Goal: Task Accomplishment & Management: Use online tool/utility

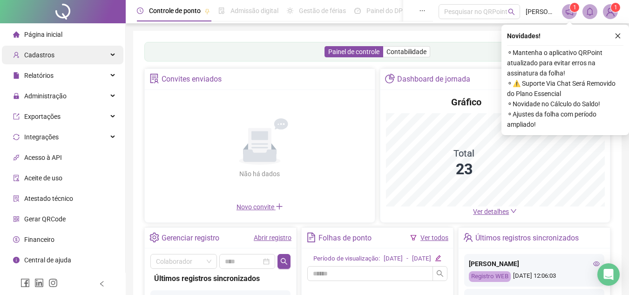
click at [53, 58] on div "Cadastros" at bounding box center [62, 55] width 121 height 19
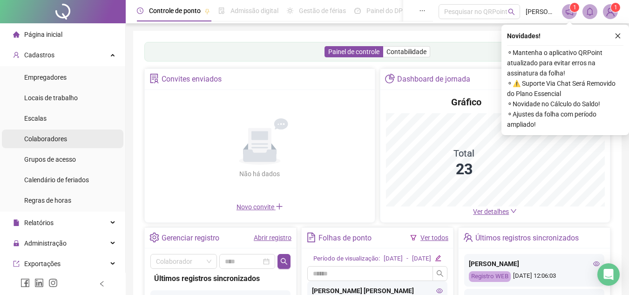
click at [51, 135] on span "Colaboradores" at bounding box center [45, 138] width 43 height 7
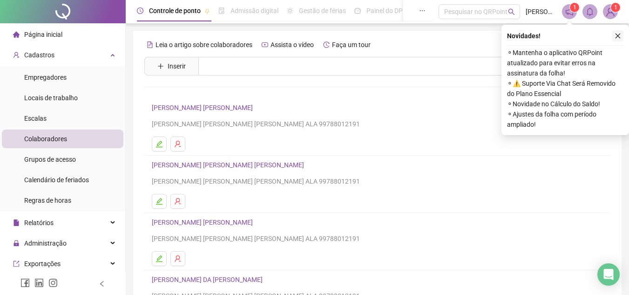
click at [617, 36] on icon "close" at bounding box center [617, 36] width 5 height 5
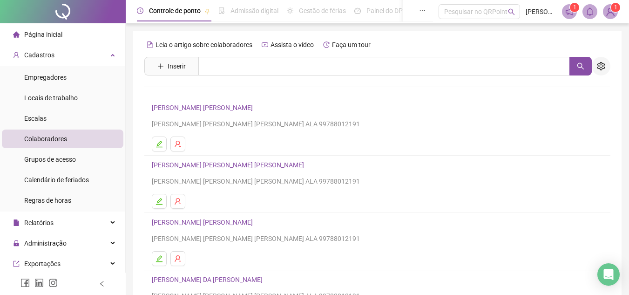
click at [605, 63] on icon "setting" at bounding box center [601, 66] width 8 height 8
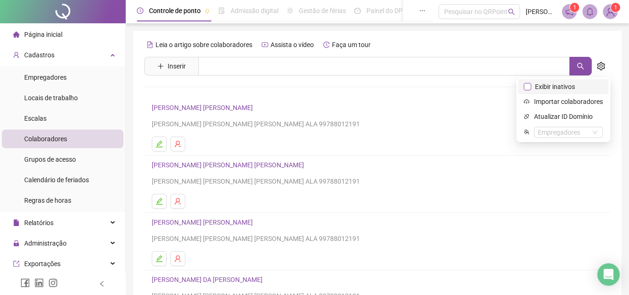
click at [565, 87] on span "Exibir inativos" at bounding box center [554, 86] width 47 height 10
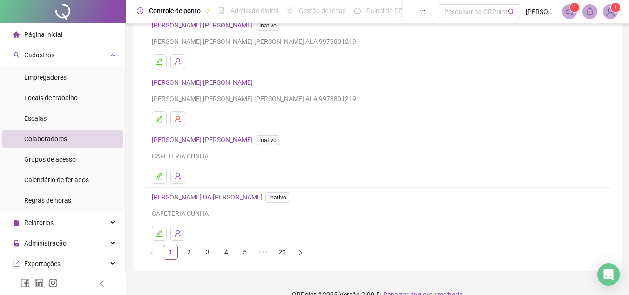
scroll to position [155, 0]
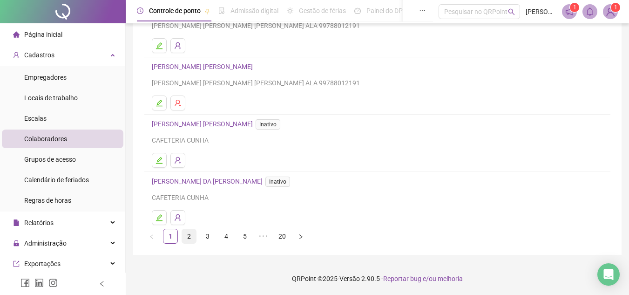
click at [194, 236] on link "2" at bounding box center [189, 236] width 14 height 14
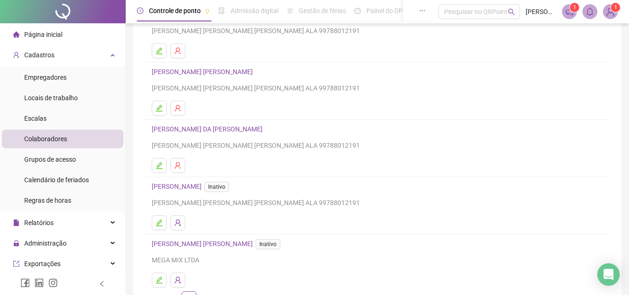
scroll to position [140, 0]
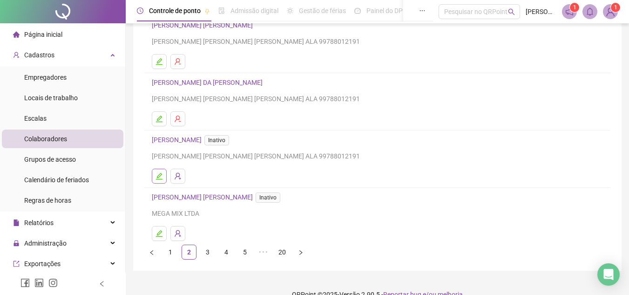
click at [161, 177] on icon "edit" at bounding box center [158, 175] width 7 height 7
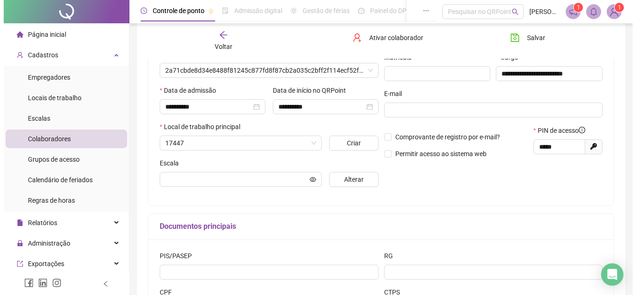
scroll to position [144, 0]
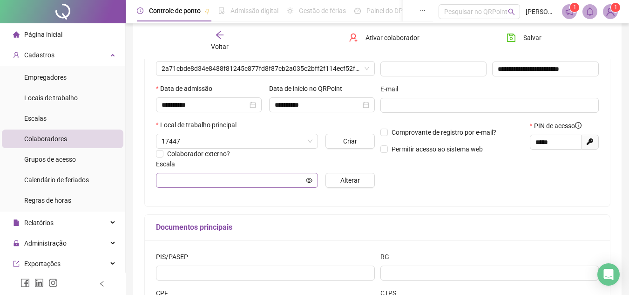
type input "********"
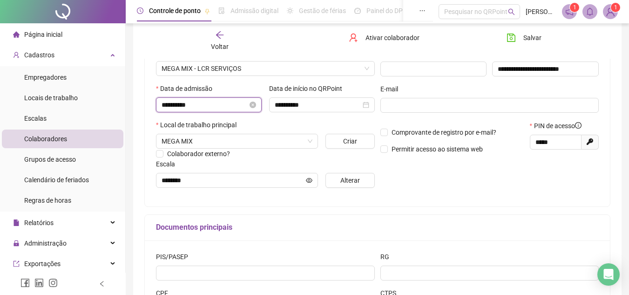
click at [219, 101] on input "**********" at bounding box center [205, 105] width 86 height 10
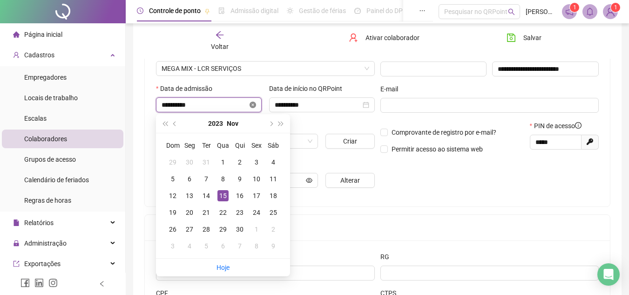
click at [255, 103] on icon "close-circle" at bounding box center [252, 104] width 7 height 7
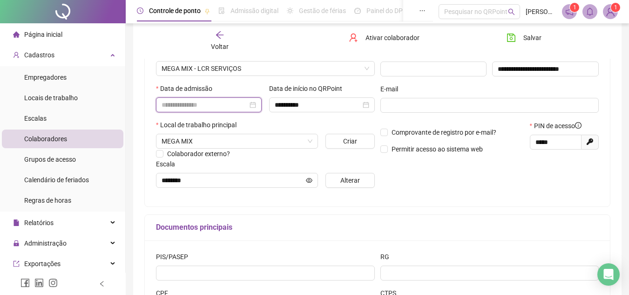
click at [252, 104] on div at bounding box center [209, 105] width 94 height 10
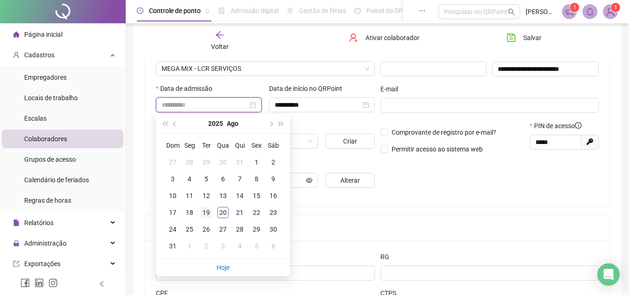
type input "**********"
click at [205, 215] on div "19" at bounding box center [206, 212] width 11 height 11
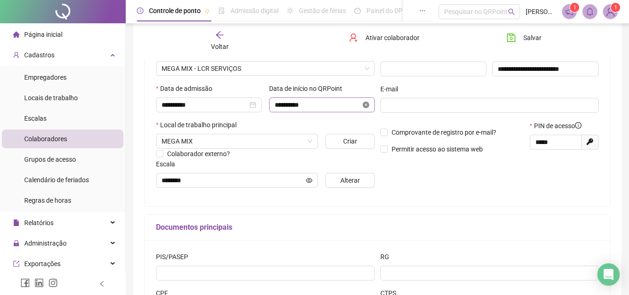
click at [365, 106] on icon "close-circle" at bounding box center [366, 104] width 7 height 7
click at [367, 104] on div at bounding box center [322, 105] width 94 height 10
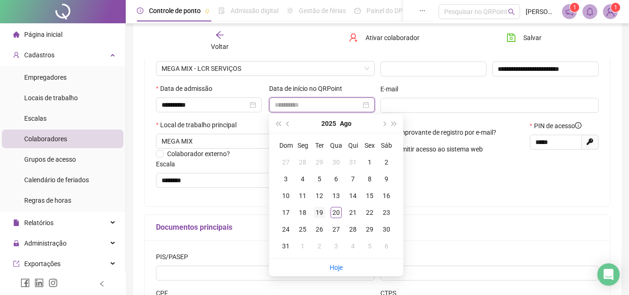
type input "**********"
click at [322, 211] on div "19" at bounding box center [319, 212] width 11 height 11
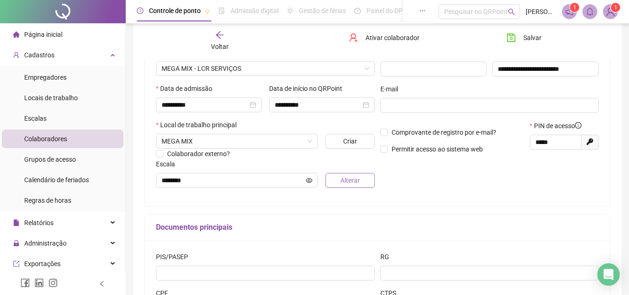
click at [339, 178] on button "Alterar" at bounding box center [349, 180] width 49 height 15
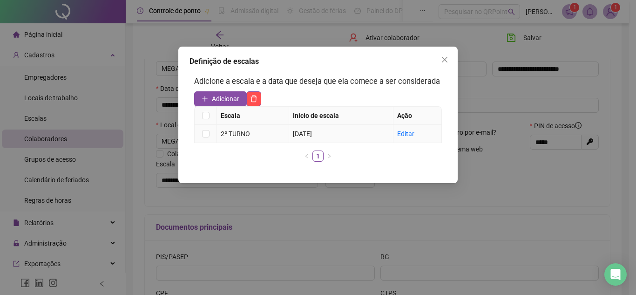
click at [211, 138] on td at bounding box center [206, 134] width 22 height 18
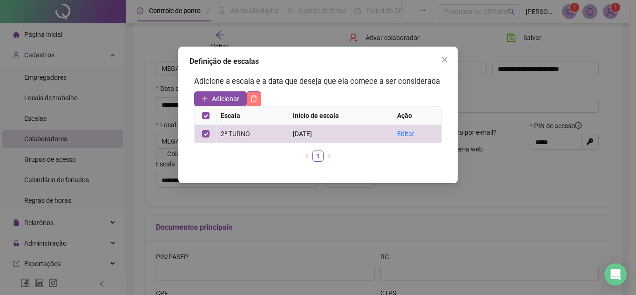
click at [251, 101] on icon "delete" at bounding box center [253, 98] width 7 height 7
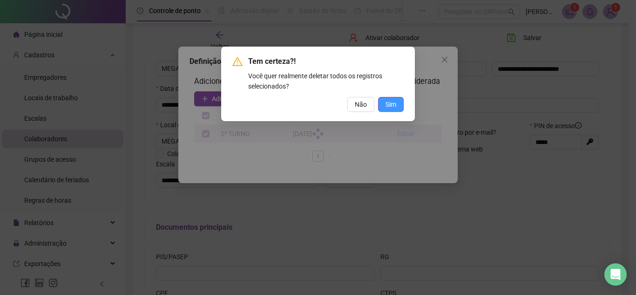
click at [394, 99] on button "Sim" at bounding box center [391, 104] width 26 height 15
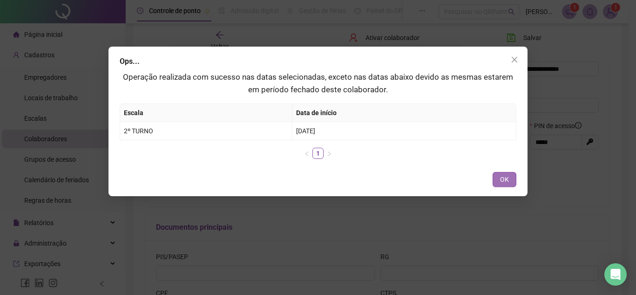
click at [497, 175] on button "OK" at bounding box center [504, 179] width 24 height 15
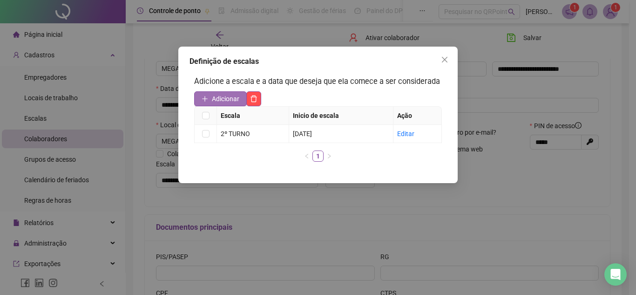
click at [222, 98] on span "Adicionar" at bounding box center [225, 99] width 27 height 10
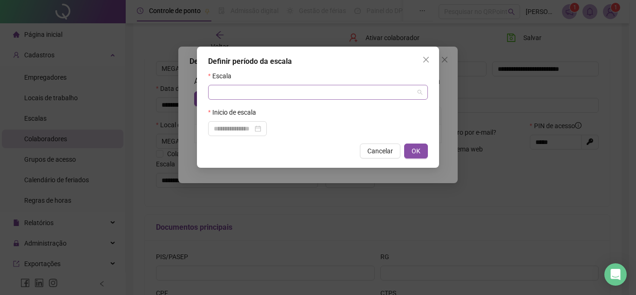
click at [241, 91] on input "search" at bounding box center [314, 92] width 200 height 14
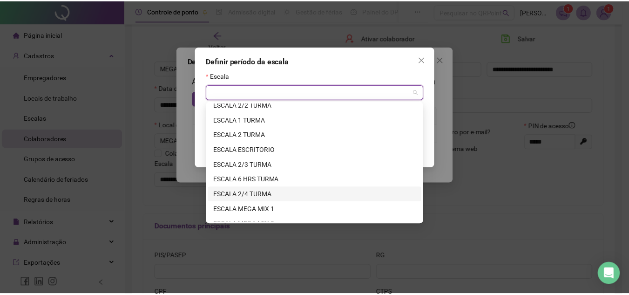
scroll to position [223, 0]
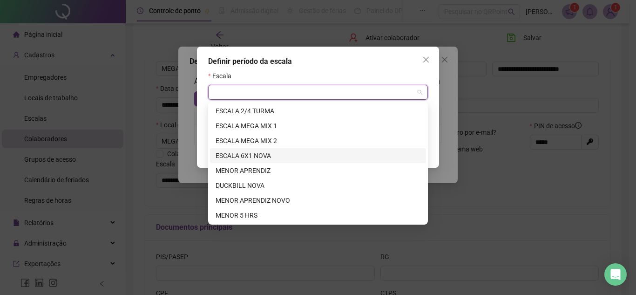
click at [284, 156] on div "ESCALA 6X1 NOVA" at bounding box center [318, 155] width 205 height 10
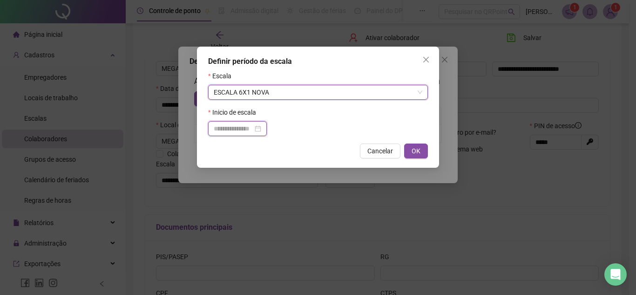
click at [253, 128] on input at bounding box center [233, 128] width 39 height 10
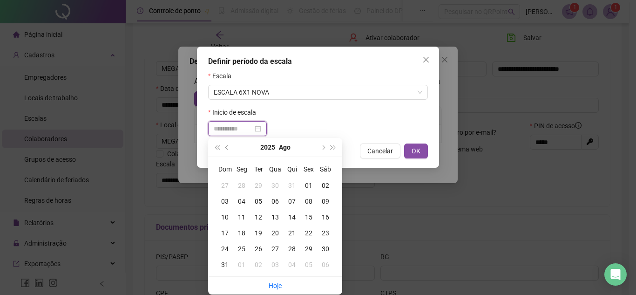
type input "**********"
click at [262, 229] on div "19" at bounding box center [258, 233] width 17 height 10
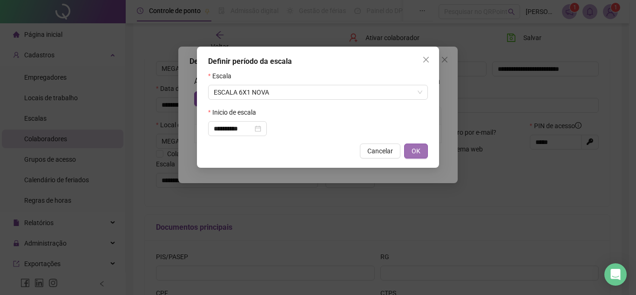
click at [417, 155] on span "OK" at bounding box center [415, 151] width 9 height 10
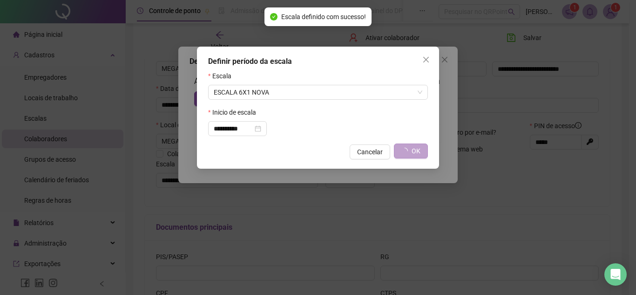
type input "**********"
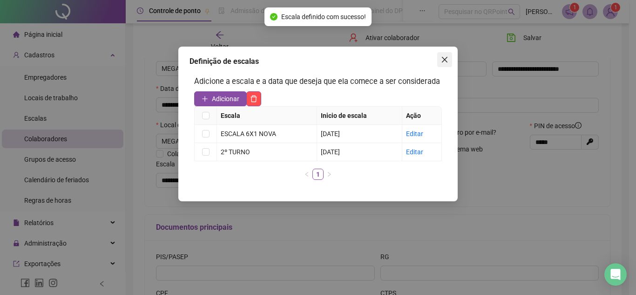
click at [445, 56] on icon "close" at bounding box center [444, 59] width 7 height 7
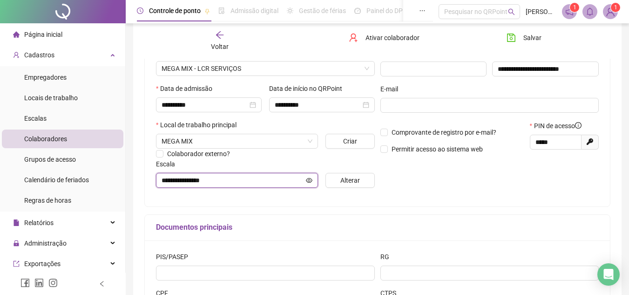
click at [310, 179] on icon "eye" at bounding box center [309, 179] width 7 height 5
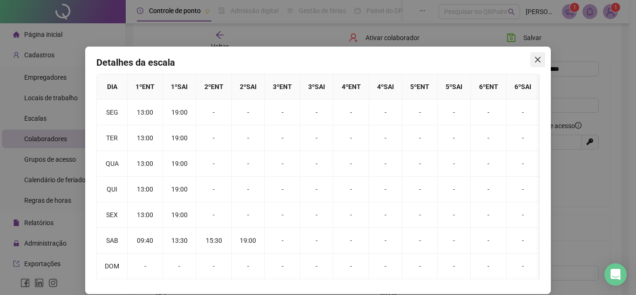
click at [535, 58] on icon "close" at bounding box center [538, 60] width 6 height 6
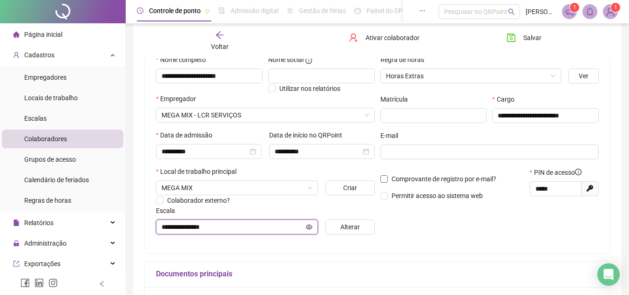
scroll to position [51, 0]
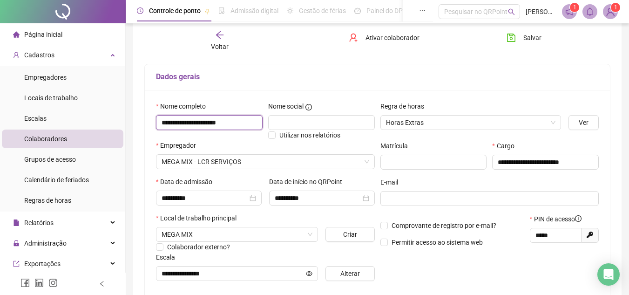
drag, startPoint x: 243, startPoint y: 121, endPoint x: 158, endPoint y: 121, distance: 85.6
click at [158, 121] on input "**********" at bounding box center [209, 122] width 107 height 15
type input "**********"
click at [539, 38] on span "Salvar" at bounding box center [532, 38] width 18 height 10
click at [515, 41] on icon "save" at bounding box center [510, 37] width 9 height 9
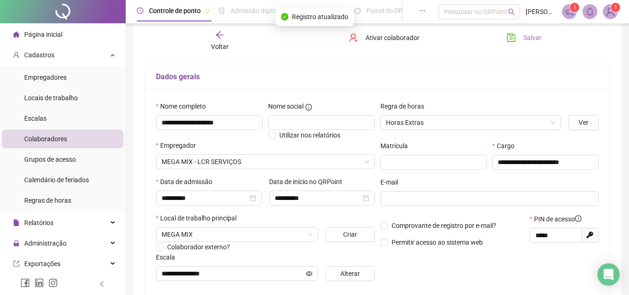
click at [222, 40] on div "Voltar" at bounding box center [220, 40] width 72 height 21
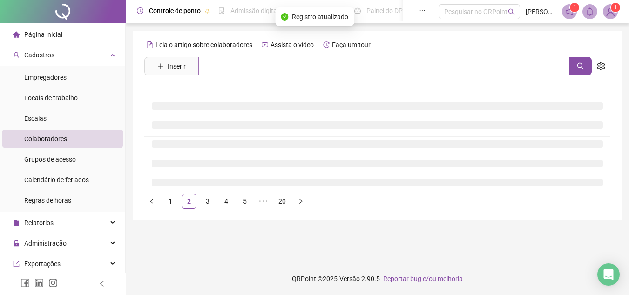
scroll to position [0, 0]
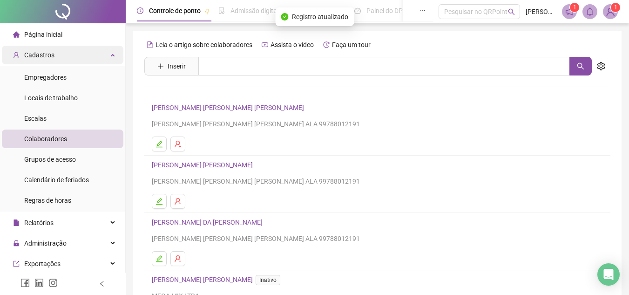
click at [43, 57] on span "Cadastros" at bounding box center [39, 54] width 30 height 7
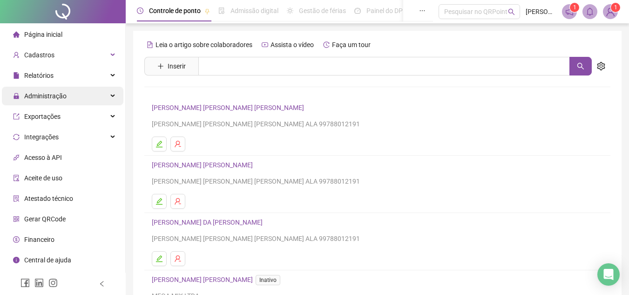
click at [58, 89] on span "Administração" at bounding box center [40, 96] width 54 height 19
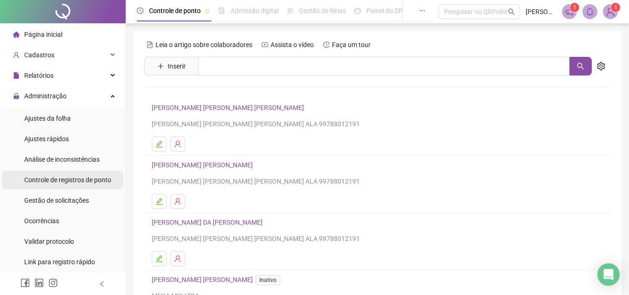
click at [74, 176] on span "Controle de registros de ponto" at bounding box center [67, 179] width 87 height 7
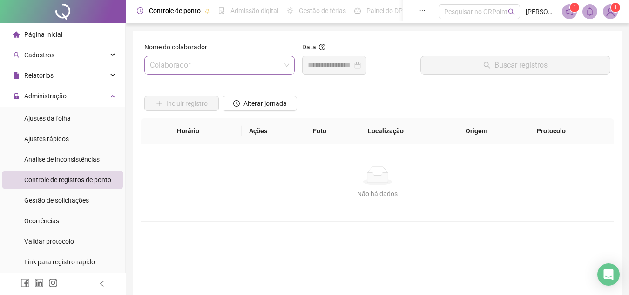
click at [195, 67] on input "search" at bounding box center [215, 65] width 131 height 18
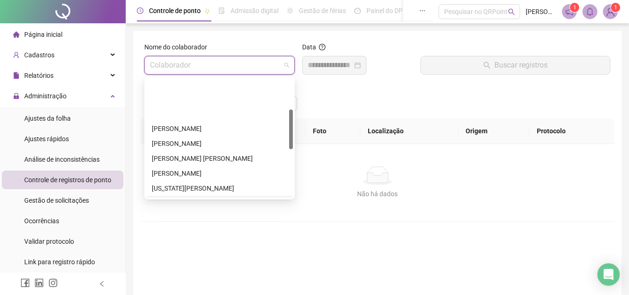
scroll to position [93, 0]
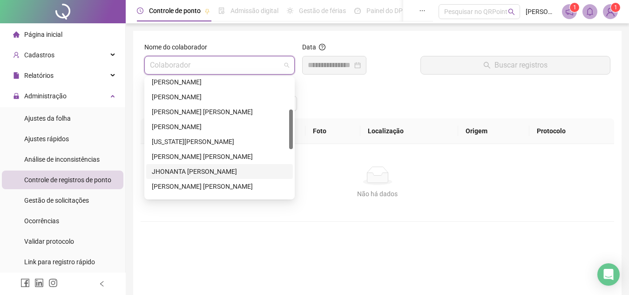
click at [214, 171] on div "JHONANTA [PERSON_NAME]" at bounding box center [219, 171] width 135 height 10
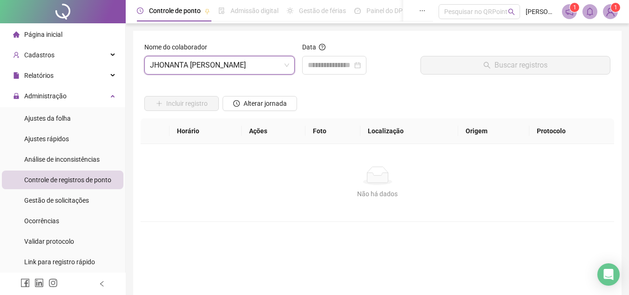
click at [334, 55] on div "Data" at bounding box center [357, 49] width 111 height 14
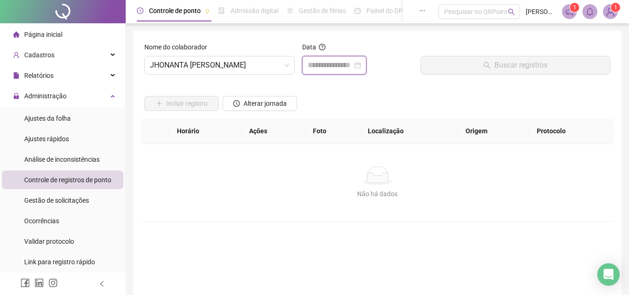
click at [330, 65] on input at bounding box center [330, 65] width 45 height 11
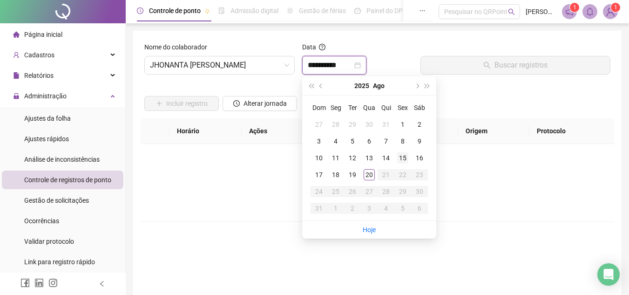
type input "**********"
click at [353, 175] on div "19" at bounding box center [352, 174] width 11 height 11
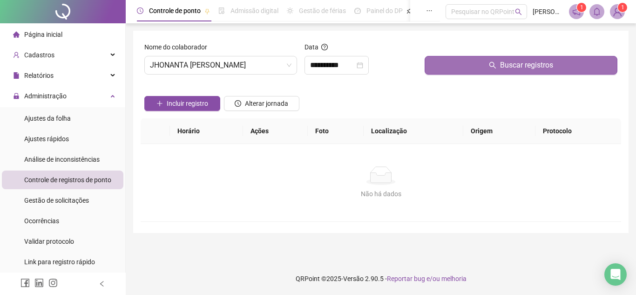
click at [471, 63] on button "Buscar registros" at bounding box center [520, 65] width 193 height 19
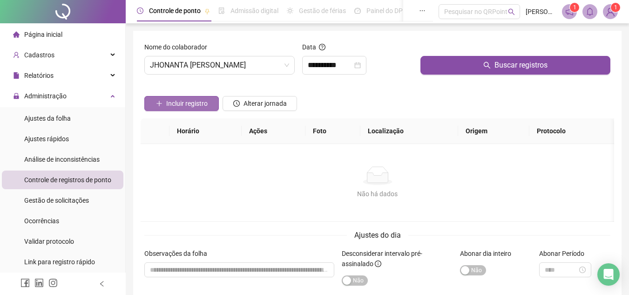
click at [179, 96] on button "Incluir registro" at bounding box center [181, 103] width 74 height 15
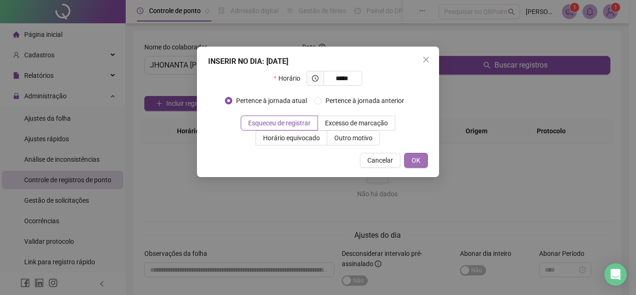
type input "*****"
click at [421, 157] on button "OK" at bounding box center [416, 160] width 24 height 15
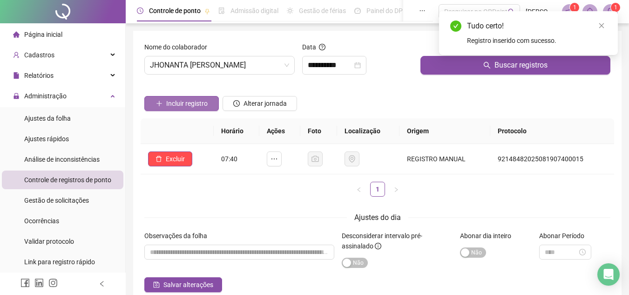
click at [181, 105] on span "Incluir registro" at bounding box center [186, 103] width 41 height 10
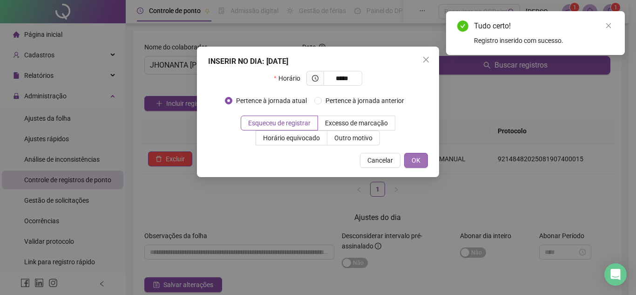
type input "*****"
drag, startPoint x: 418, startPoint y: 162, endPoint x: 409, endPoint y: 162, distance: 8.9
click at [418, 163] on span "OK" at bounding box center [415, 160] width 9 height 10
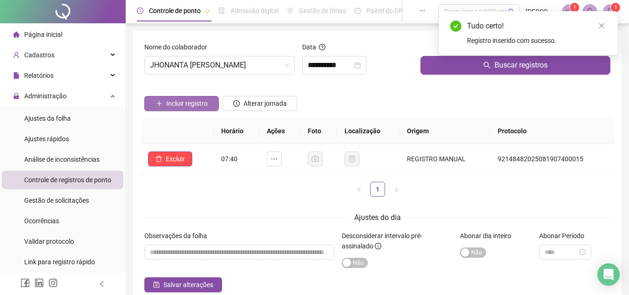
click at [195, 105] on span "Incluir registro" at bounding box center [186, 103] width 41 height 10
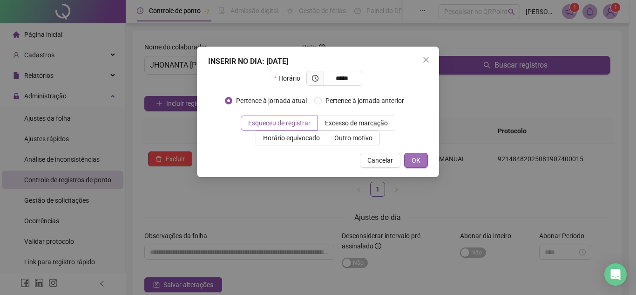
type input "*****"
click at [425, 158] on button "OK" at bounding box center [416, 160] width 24 height 15
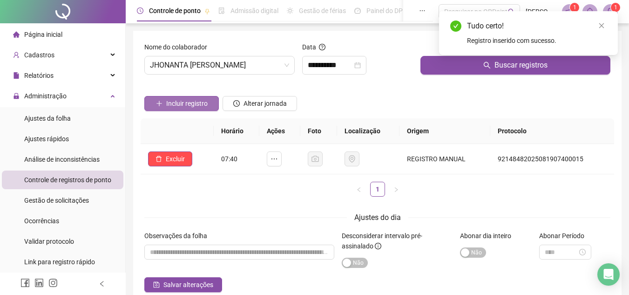
click at [202, 104] on span "Incluir registro" at bounding box center [186, 103] width 41 height 10
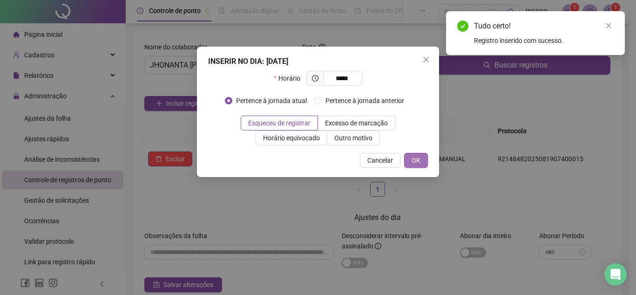
type input "*****"
click at [407, 154] on button "OK" at bounding box center [416, 160] width 24 height 15
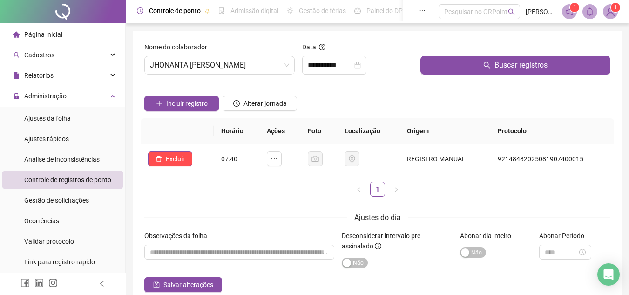
click at [25, 34] on span "Página inicial" at bounding box center [43, 34] width 38 height 7
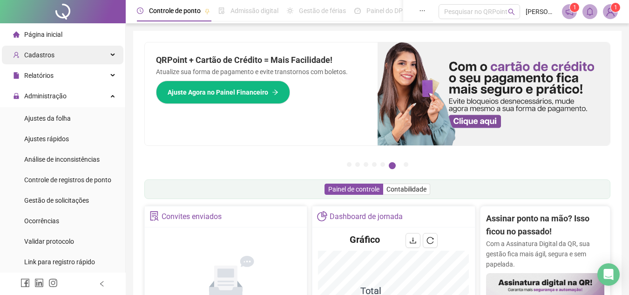
click at [51, 58] on span "Cadastros" at bounding box center [39, 54] width 30 height 7
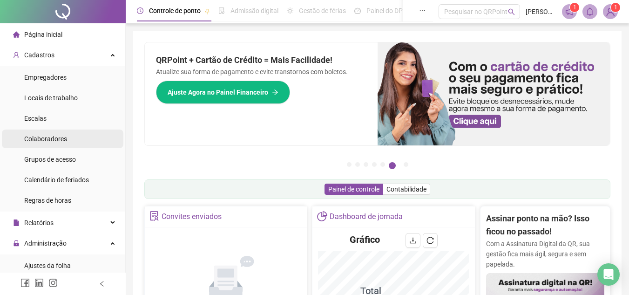
click at [72, 141] on li "Colaboradores" at bounding box center [62, 138] width 121 height 19
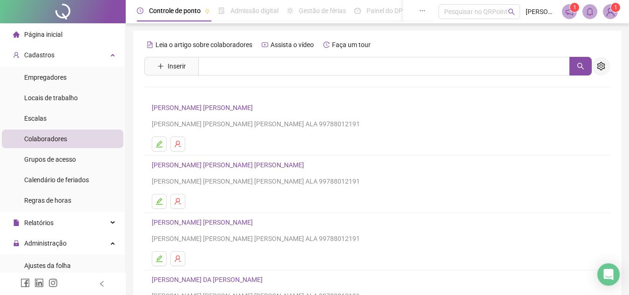
click at [598, 61] on button "button" at bounding box center [601, 66] width 19 height 19
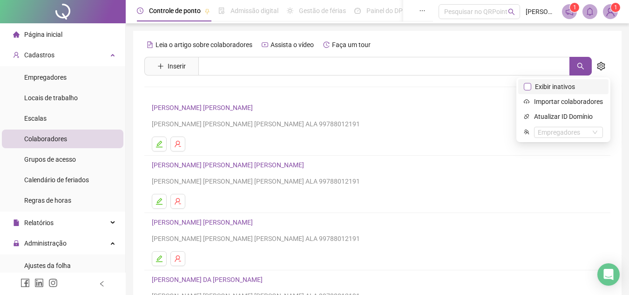
click at [575, 88] on span "Exibir inativos" at bounding box center [554, 86] width 47 height 10
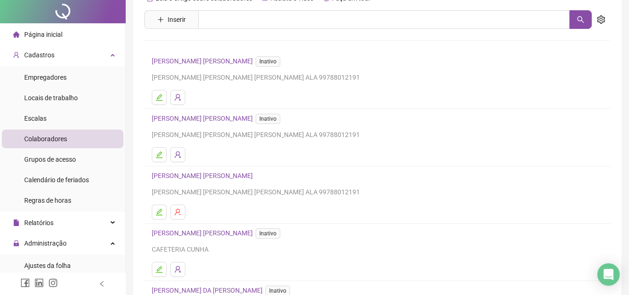
scroll to position [155, 0]
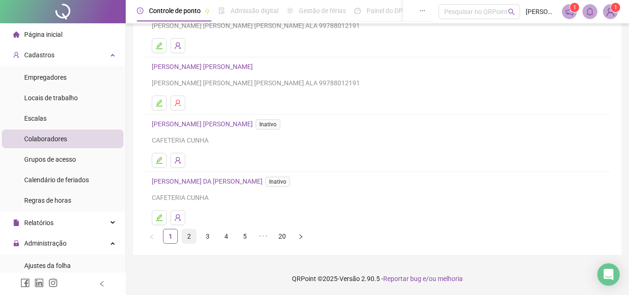
click at [193, 236] on link "2" at bounding box center [189, 236] width 14 height 14
click at [208, 239] on link "3" at bounding box center [208, 236] width 14 height 14
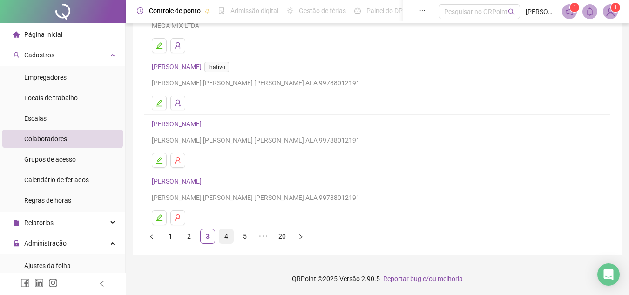
click at [228, 238] on link "4" at bounding box center [226, 236] width 14 height 14
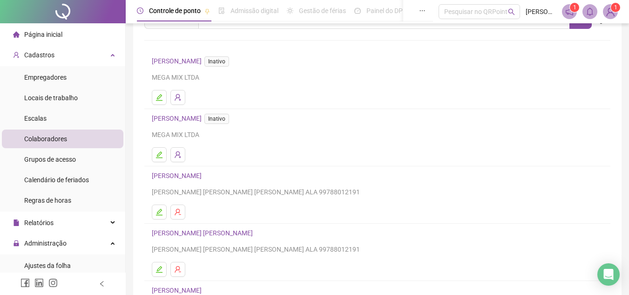
scroll to position [140, 0]
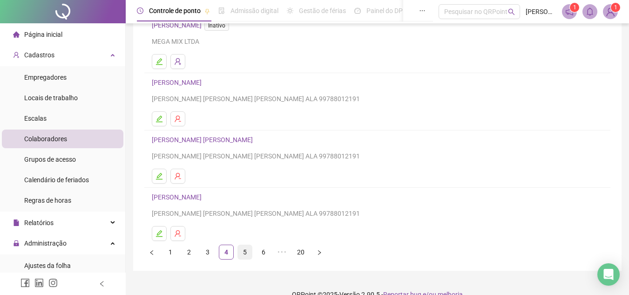
click at [247, 249] on link "5" at bounding box center [245, 252] width 14 height 14
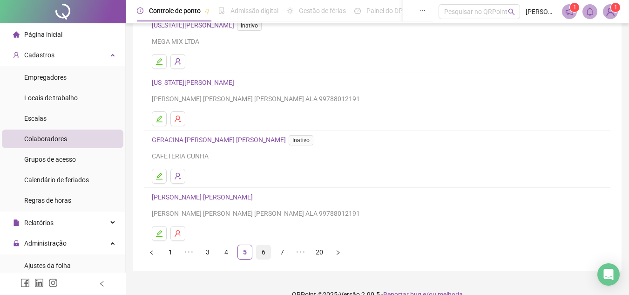
click at [265, 251] on link "6" at bounding box center [263, 252] width 14 height 14
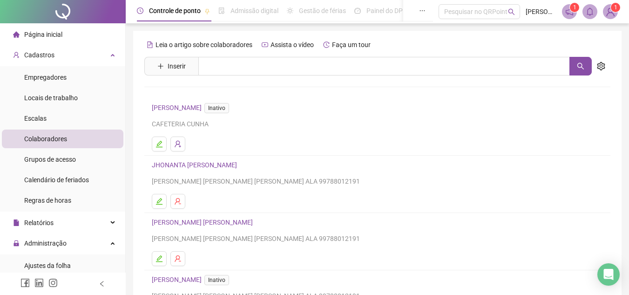
scroll to position [93, 0]
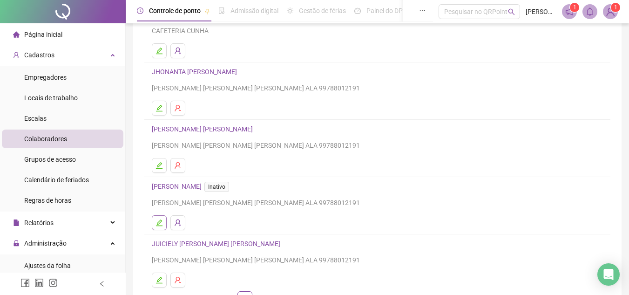
click at [161, 223] on icon "edit" at bounding box center [158, 222] width 7 height 7
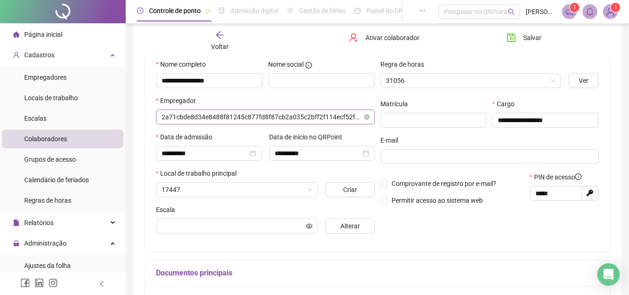
scroll to position [98, 0]
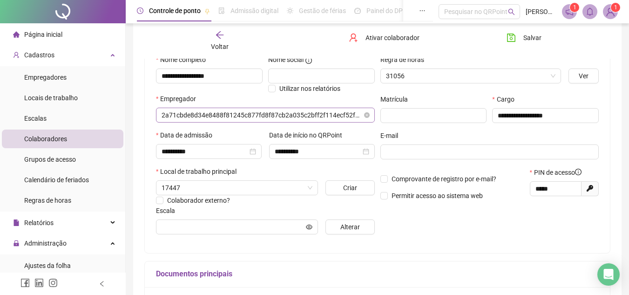
type input "**"
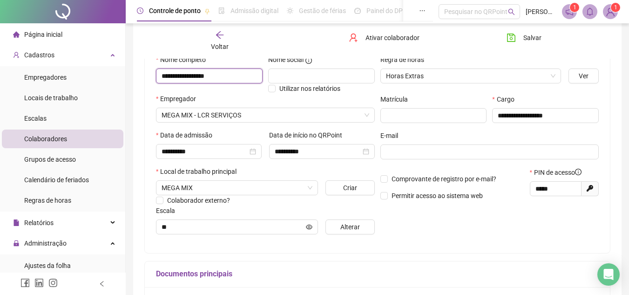
drag, startPoint x: 236, startPoint y: 79, endPoint x: 142, endPoint y: 80, distance: 93.6
click at [142, 80] on div "**********" at bounding box center [377, 163] width 488 height 460
click at [231, 74] on input "**********" at bounding box center [209, 75] width 107 height 15
type input "**********"
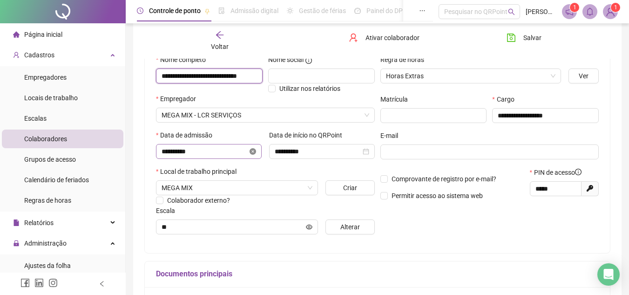
click at [252, 154] on icon "close-circle" at bounding box center [252, 151] width 7 height 7
click at [367, 149] on icon "close-circle" at bounding box center [366, 151] width 7 height 7
click at [255, 150] on div at bounding box center [209, 151] width 94 height 10
type input "**********"
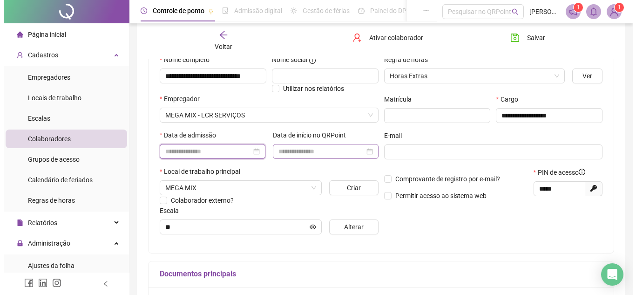
scroll to position [0, 0]
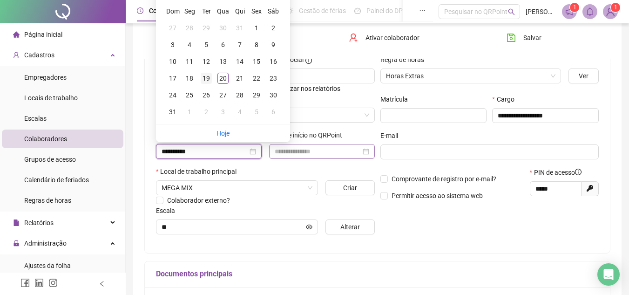
type input "**********"
click at [204, 76] on div "19" at bounding box center [206, 78] width 11 height 11
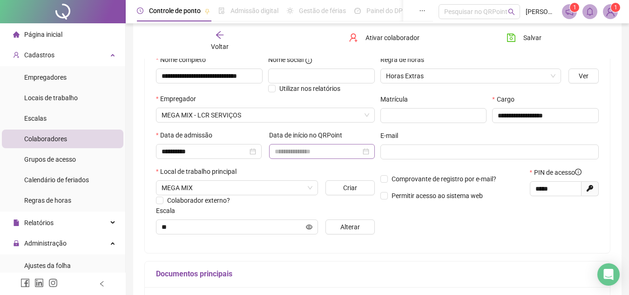
click at [367, 154] on div at bounding box center [322, 151] width 94 height 10
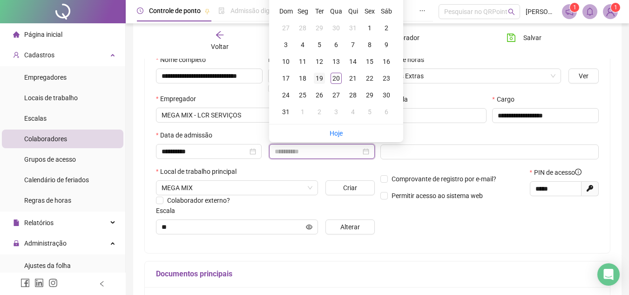
type input "**********"
click at [319, 81] on div "19" at bounding box center [319, 78] width 11 height 11
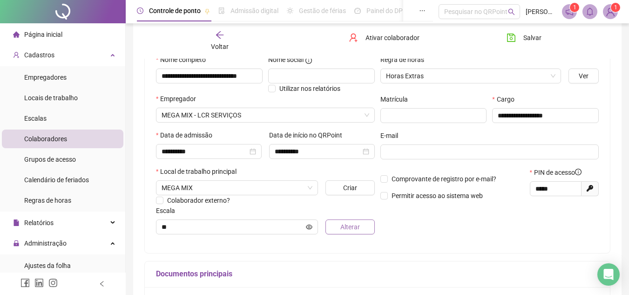
click at [342, 226] on span "Alterar" at bounding box center [350, 227] width 20 height 10
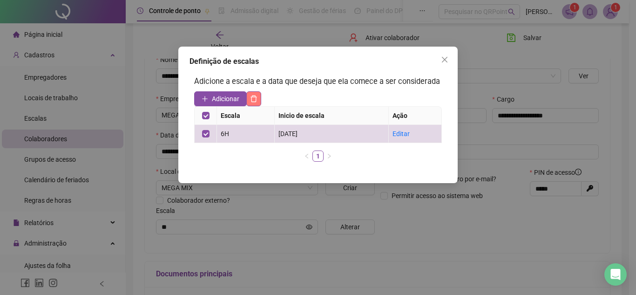
click at [251, 101] on icon "delete" at bounding box center [253, 98] width 7 height 7
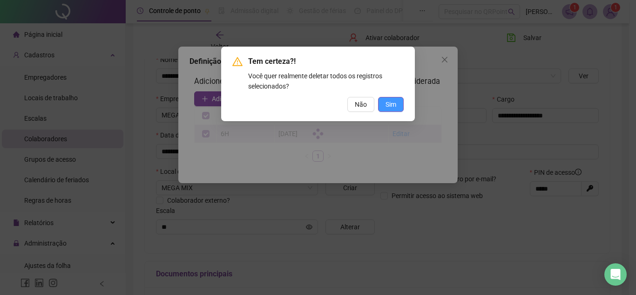
click at [393, 104] on span "Sim" at bounding box center [390, 104] width 11 height 10
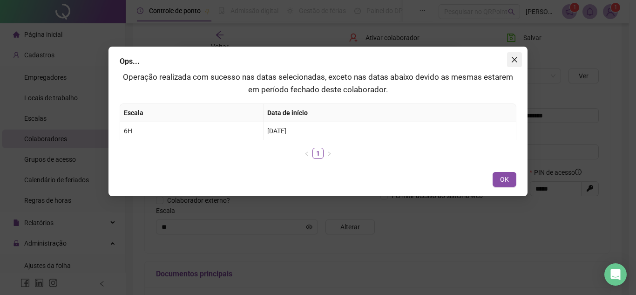
click at [512, 59] on icon "close" at bounding box center [514, 59] width 7 height 7
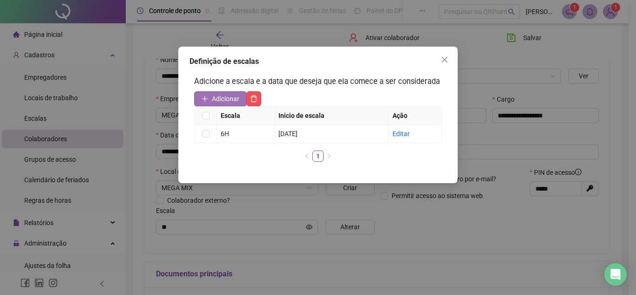
click at [228, 99] on span "Adicionar" at bounding box center [225, 99] width 27 height 10
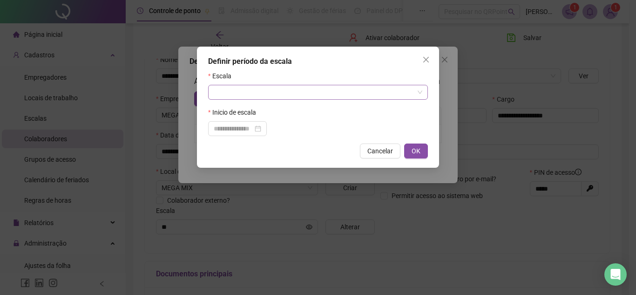
click at [246, 96] on input "search" at bounding box center [314, 92] width 200 height 14
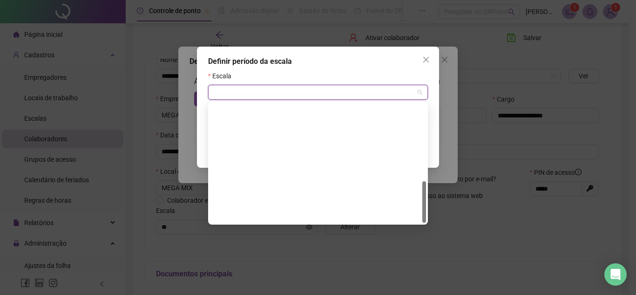
scroll to position [223, 0]
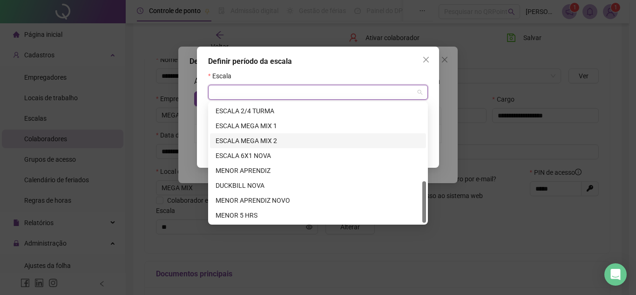
click at [288, 135] on div "ESCALA MEGA MIX 2" at bounding box center [318, 140] width 205 height 10
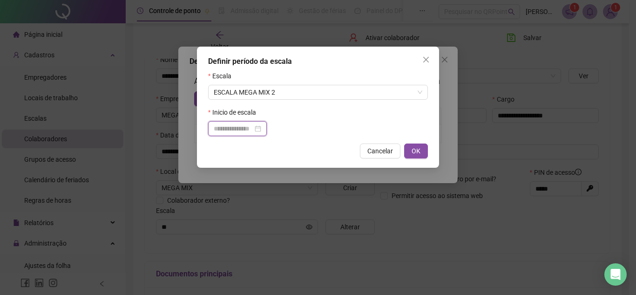
click at [246, 131] on input at bounding box center [233, 128] width 39 height 10
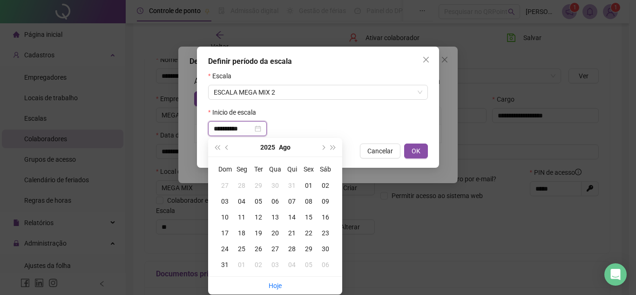
type input "**********"
click at [253, 230] on div "19" at bounding box center [258, 233] width 17 height 10
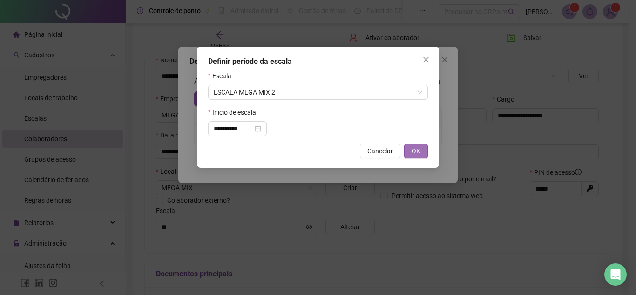
click at [422, 147] on button "OK" at bounding box center [416, 150] width 24 height 15
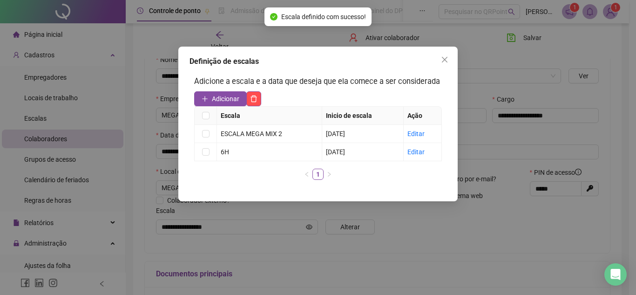
click at [438, 59] on span "Close" at bounding box center [444, 59] width 15 height 7
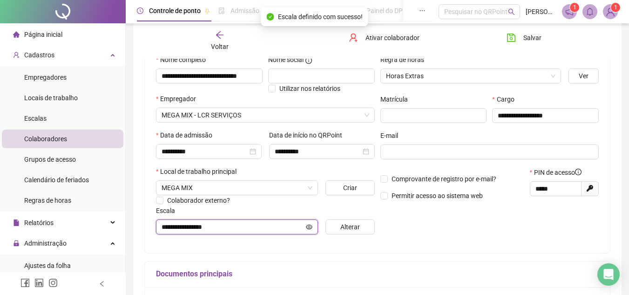
click at [309, 224] on icon "eye" at bounding box center [309, 226] width 7 height 7
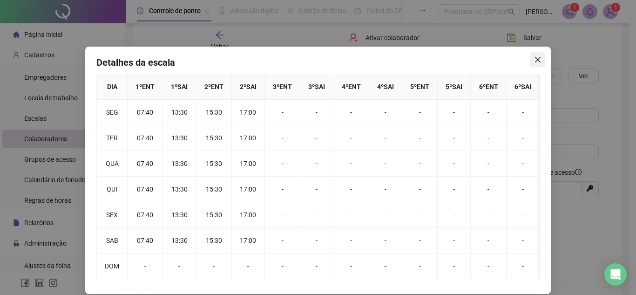
click at [530, 60] on span "Close" at bounding box center [537, 59] width 15 height 7
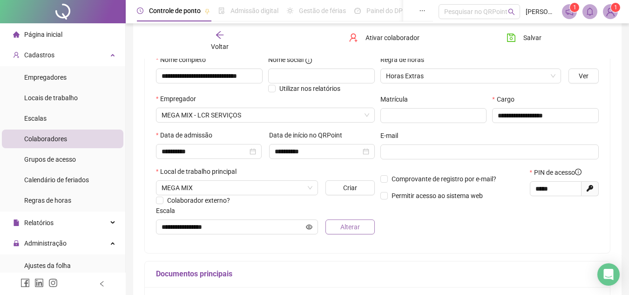
click at [330, 226] on button "Alterar" at bounding box center [349, 226] width 49 height 15
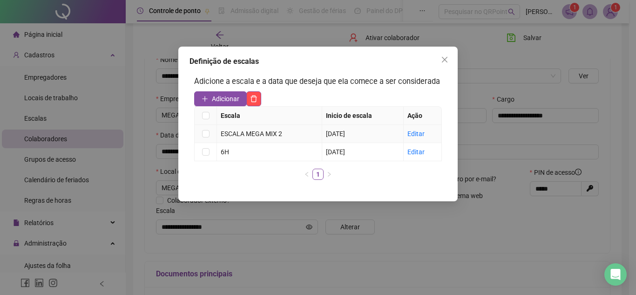
click at [242, 131] on div "ESCALA MEGA MIX 2" at bounding box center [269, 133] width 97 height 10
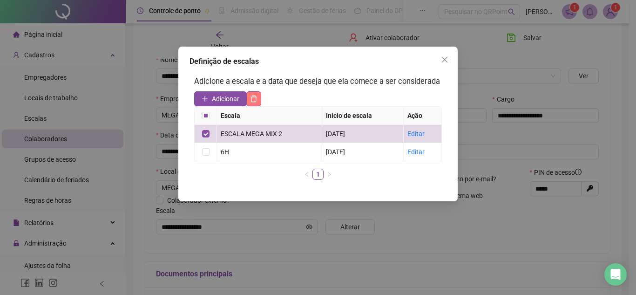
click at [261, 94] on button "button" at bounding box center [253, 98] width 15 height 15
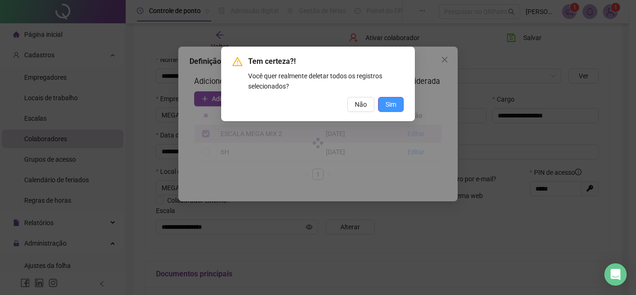
click at [387, 107] on span "Sim" at bounding box center [390, 104] width 11 height 10
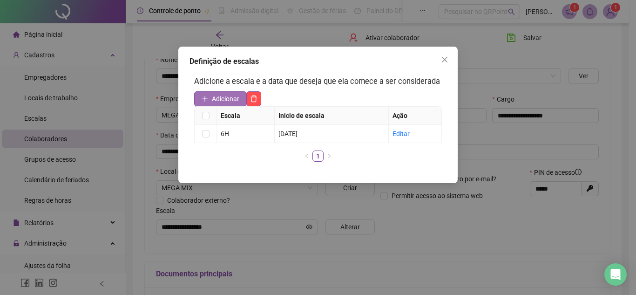
click at [229, 100] on span "Adicionar" at bounding box center [225, 99] width 27 height 10
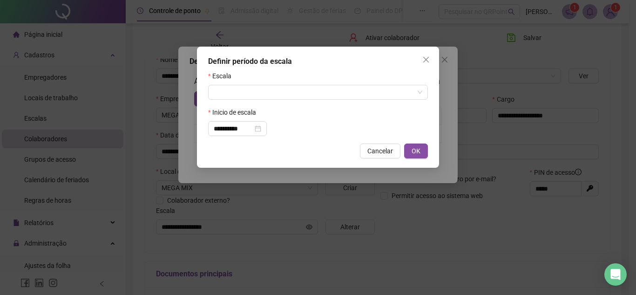
click at [261, 82] on div "Escala" at bounding box center [318, 78] width 220 height 14
click at [259, 91] on input "search" at bounding box center [314, 92] width 200 height 14
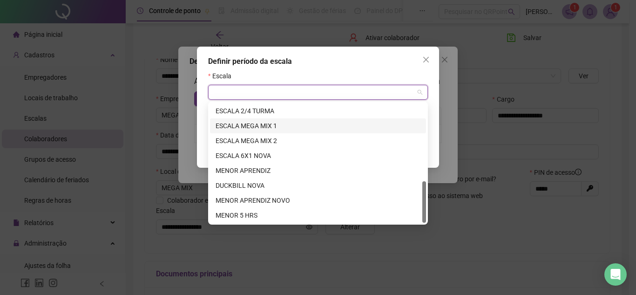
click at [273, 127] on div "ESCALA MEGA MIX 1" at bounding box center [318, 126] width 205 height 10
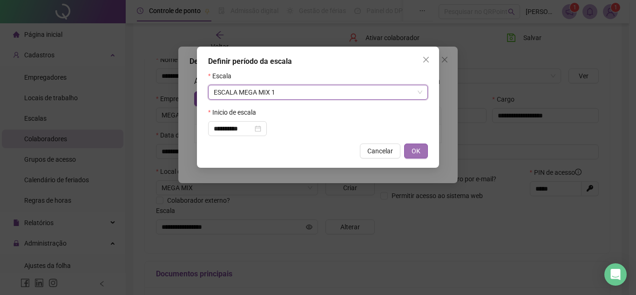
click at [414, 149] on span "OK" at bounding box center [415, 151] width 9 height 10
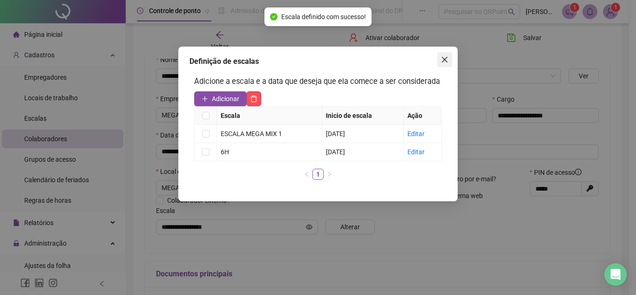
click at [439, 64] on button "Close" at bounding box center [444, 59] width 15 height 15
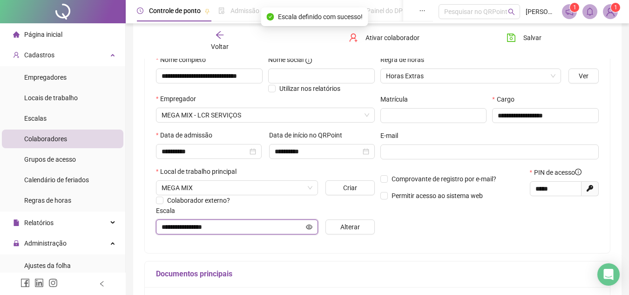
click at [308, 227] on icon "eye" at bounding box center [309, 226] width 7 height 5
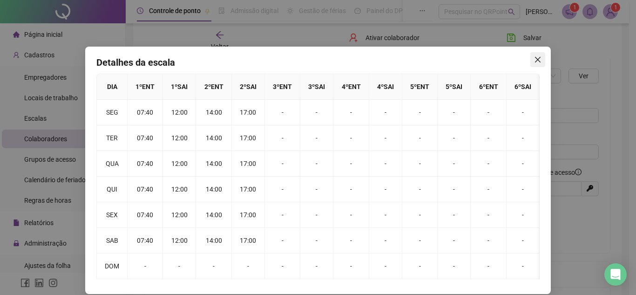
click at [534, 61] on icon "close" at bounding box center [537, 59] width 7 height 7
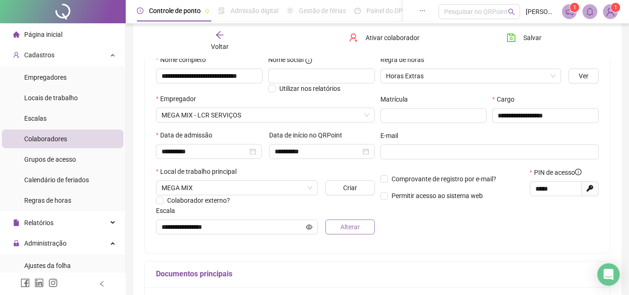
click at [343, 226] on span "Alterar" at bounding box center [350, 227] width 20 height 10
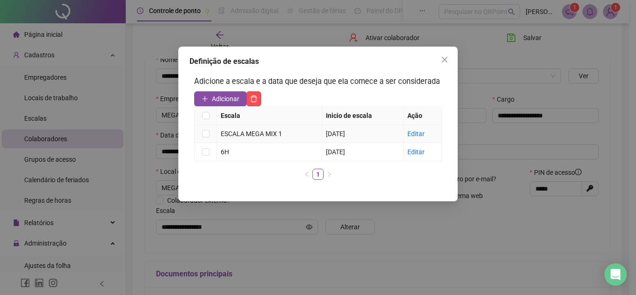
click at [253, 136] on div "ESCALA MEGA MIX 1" at bounding box center [269, 133] width 97 height 10
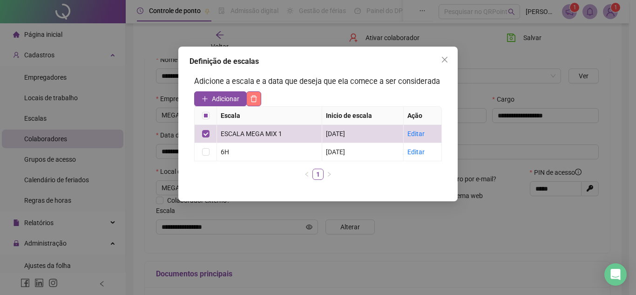
click at [255, 101] on icon "delete" at bounding box center [253, 98] width 7 height 7
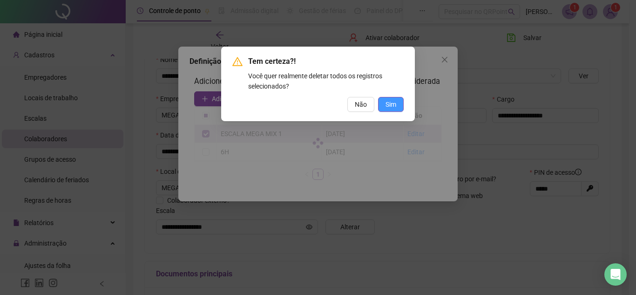
click at [383, 109] on button "Sim" at bounding box center [391, 104] width 26 height 15
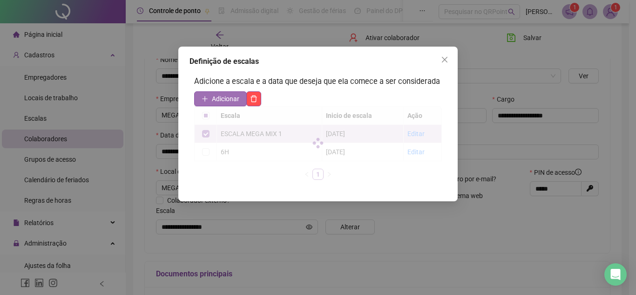
click at [229, 100] on span "Adicionar" at bounding box center [225, 99] width 27 height 10
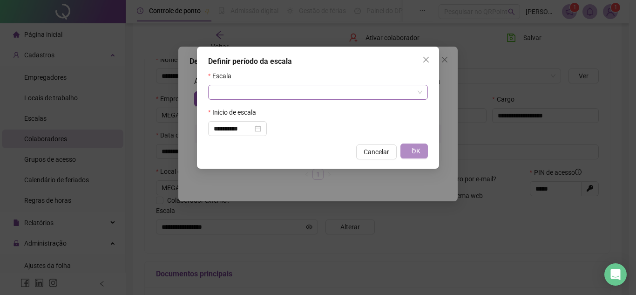
click at [252, 92] on input "search" at bounding box center [314, 92] width 200 height 14
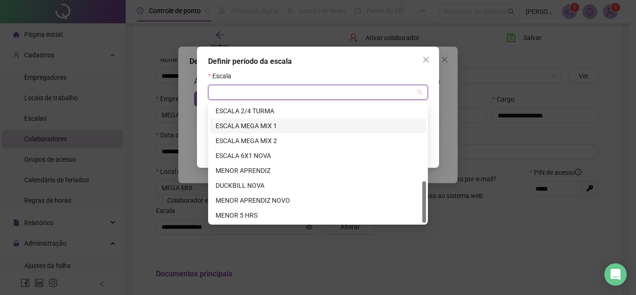
click at [260, 127] on div "ESCALA MEGA MIX 1" at bounding box center [318, 126] width 205 height 10
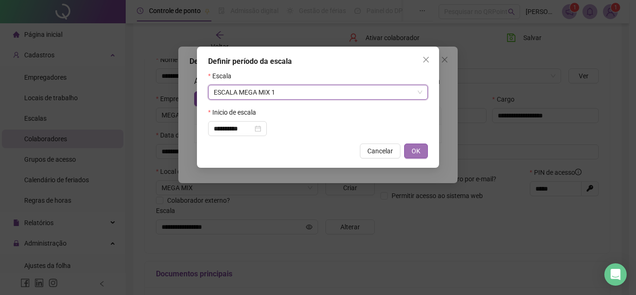
click at [418, 151] on span "OK" at bounding box center [415, 151] width 9 height 10
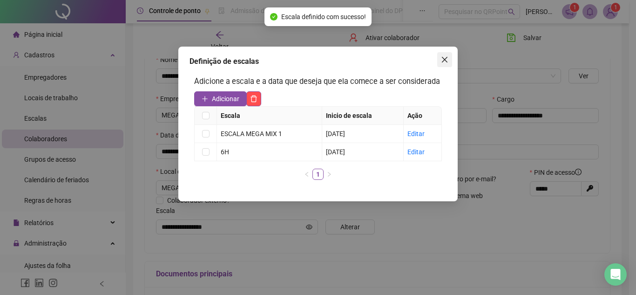
click at [445, 59] on icon "close" at bounding box center [445, 60] width 6 height 6
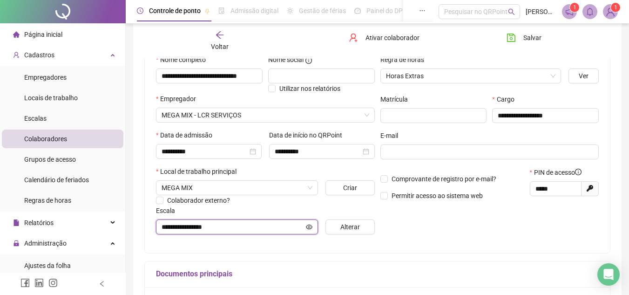
click at [309, 223] on icon "eye" at bounding box center [309, 226] width 7 height 7
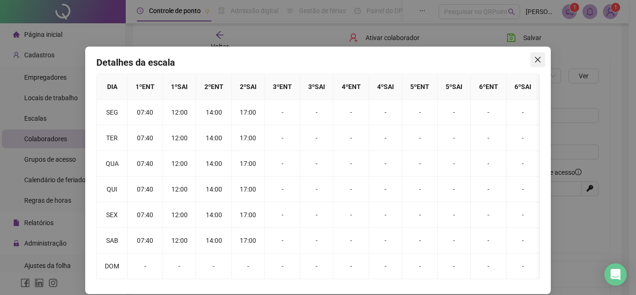
click at [536, 61] on icon "close" at bounding box center [537, 59] width 7 height 7
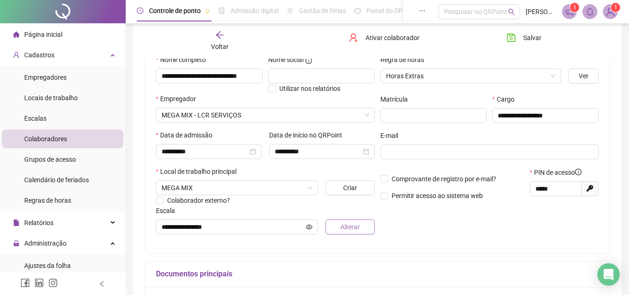
click at [350, 229] on span "Alterar" at bounding box center [350, 227] width 20 height 10
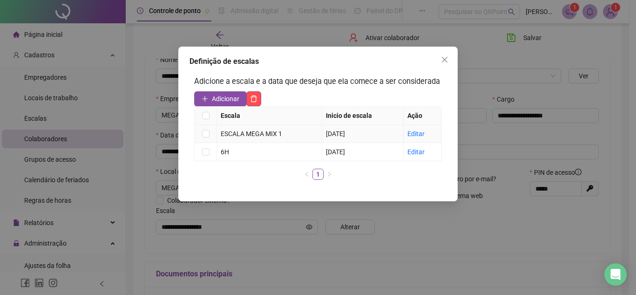
click at [249, 136] on div "ESCALA MEGA MIX 1" at bounding box center [269, 133] width 97 height 10
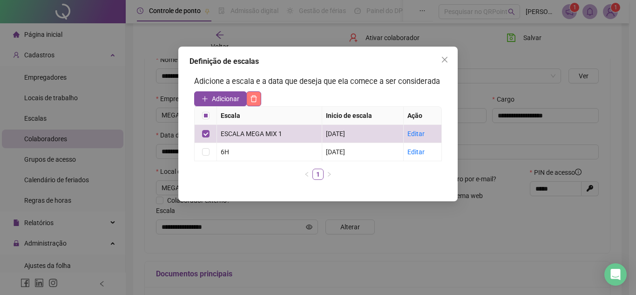
click at [257, 96] on icon "delete" at bounding box center [253, 98] width 7 height 7
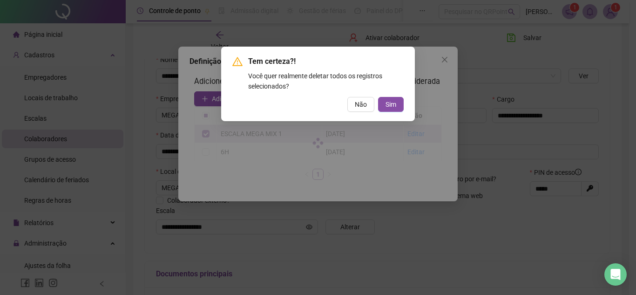
click at [379, 105] on button "Sim" at bounding box center [391, 104] width 26 height 15
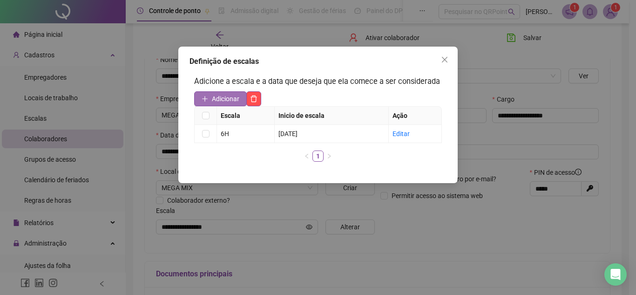
click at [225, 98] on span "Adicionar" at bounding box center [225, 99] width 27 height 10
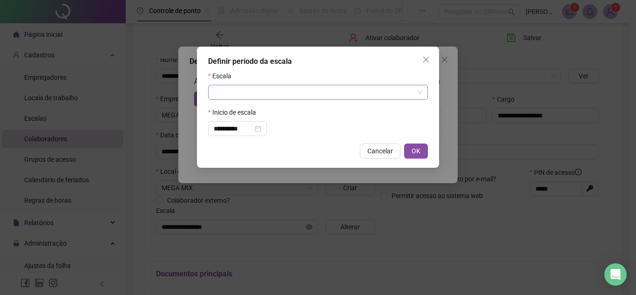
click at [253, 94] on input "search" at bounding box center [314, 92] width 200 height 14
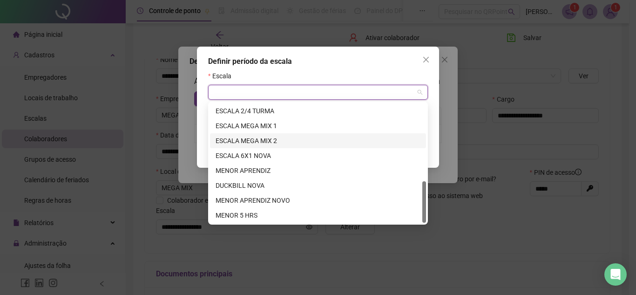
click at [267, 138] on div "ESCALA MEGA MIX 2" at bounding box center [318, 140] width 205 height 10
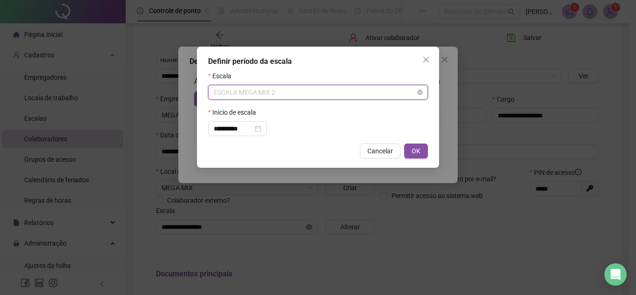
click at [266, 93] on span "ESCALA MEGA MIX 2" at bounding box center [318, 92] width 209 height 14
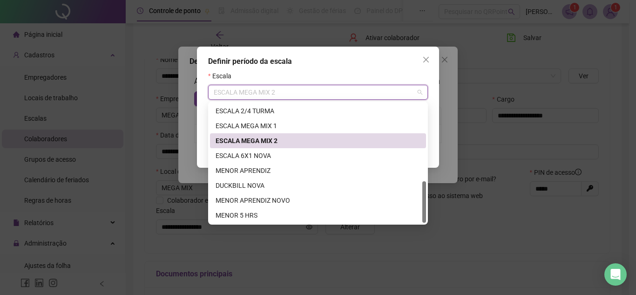
click at [292, 139] on div "ESCALA MEGA MIX 2" at bounding box center [318, 140] width 205 height 10
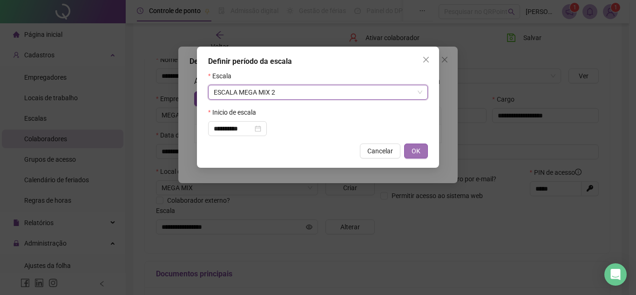
click at [415, 154] on span "OK" at bounding box center [415, 151] width 9 height 10
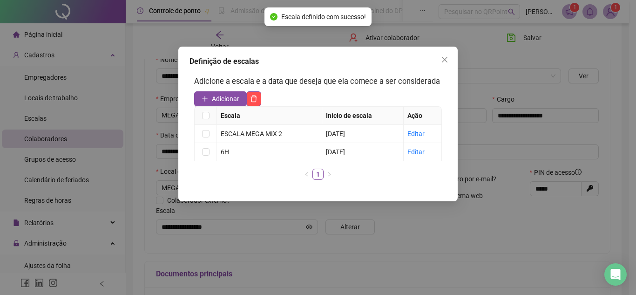
click at [441, 64] on button "Close" at bounding box center [444, 59] width 15 height 15
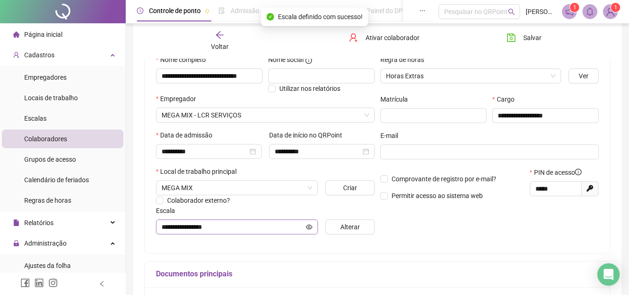
drag, startPoint x: 314, startPoint y: 220, endPoint x: 309, endPoint y: 224, distance: 6.3
click at [313, 220] on span "**********" at bounding box center [237, 226] width 162 height 15
click at [309, 225] on icon "eye" at bounding box center [309, 226] width 7 height 7
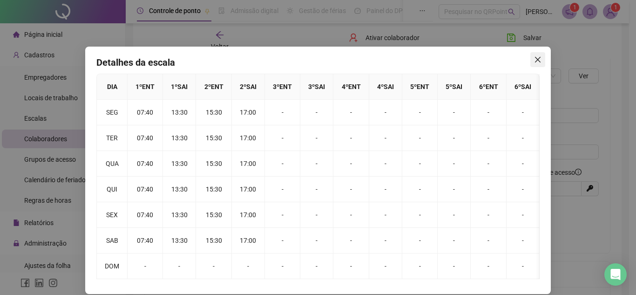
click at [530, 65] on button "Close" at bounding box center [537, 59] width 15 height 15
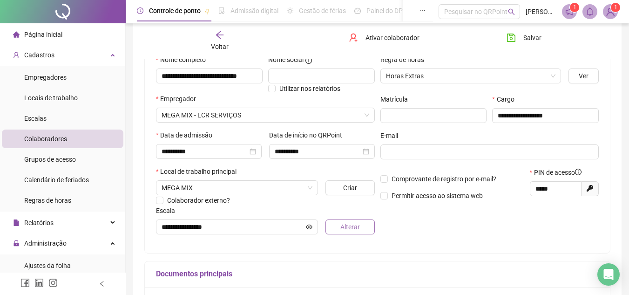
click at [345, 227] on span "Alterar" at bounding box center [350, 227] width 20 height 10
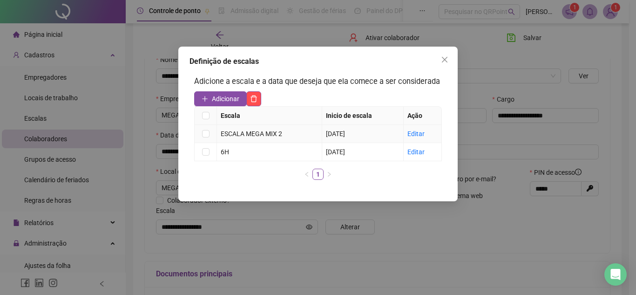
click at [244, 133] on div "ESCALA MEGA MIX 2" at bounding box center [269, 133] width 97 height 10
click at [206, 129] on label at bounding box center [205, 133] width 7 height 10
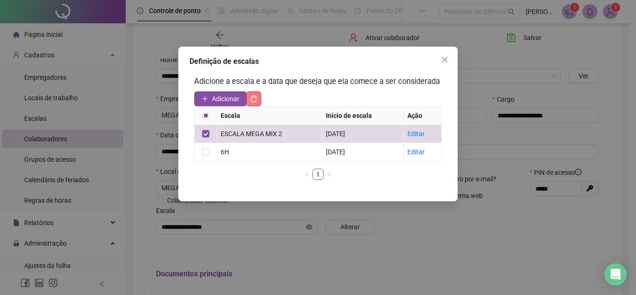
click at [256, 98] on icon "delete" at bounding box center [254, 98] width 7 height 7
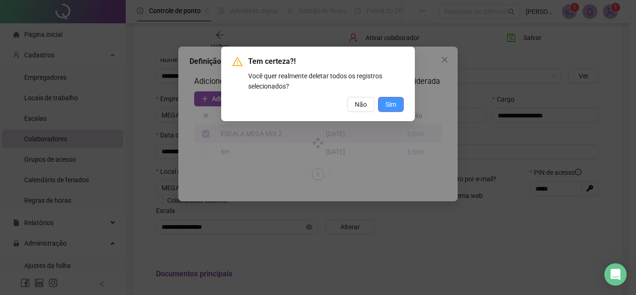
click at [389, 106] on span "Sim" at bounding box center [390, 104] width 11 height 10
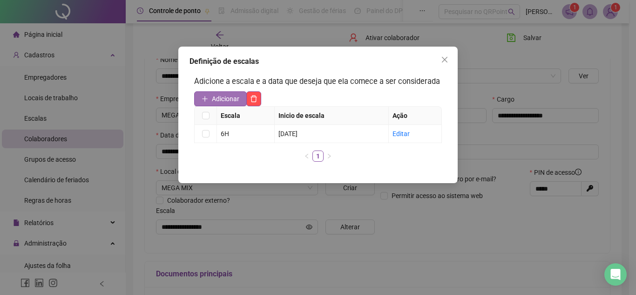
click at [235, 101] on span "Adicionar" at bounding box center [225, 99] width 27 height 10
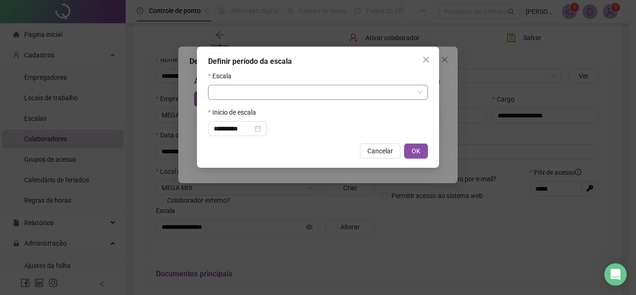
click at [270, 92] on input "search" at bounding box center [314, 92] width 200 height 14
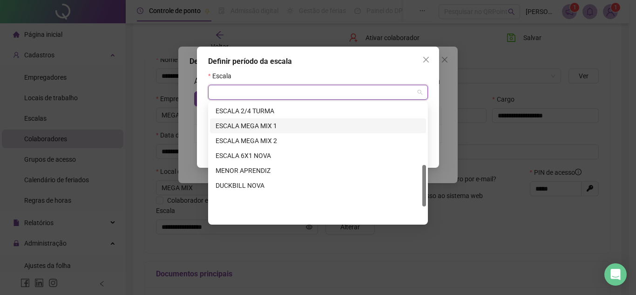
scroll to position [177, 0]
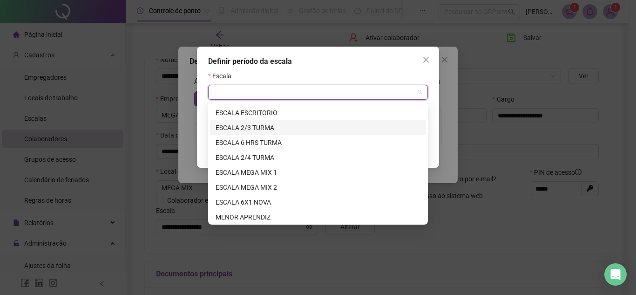
click at [273, 132] on div "ESCALA 2/3 TURMA" at bounding box center [318, 127] width 205 height 10
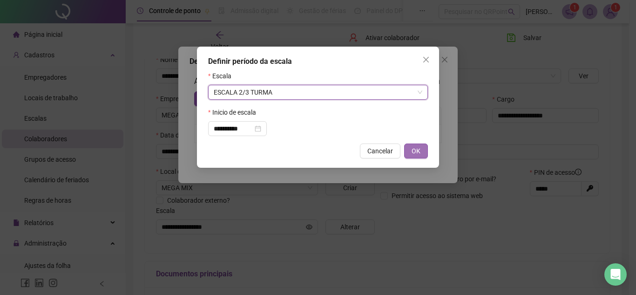
click at [413, 152] on span "OK" at bounding box center [415, 151] width 9 height 10
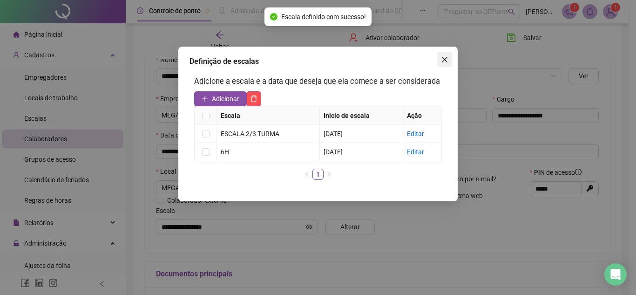
click at [438, 64] on button "Close" at bounding box center [444, 59] width 15 height 15
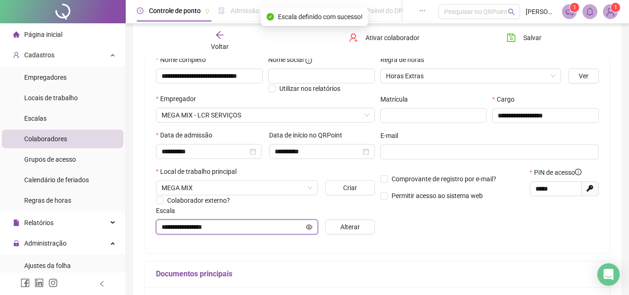
click at [310, 224] on icon "eye" at bounding box center [309, 226] width 7 height 5
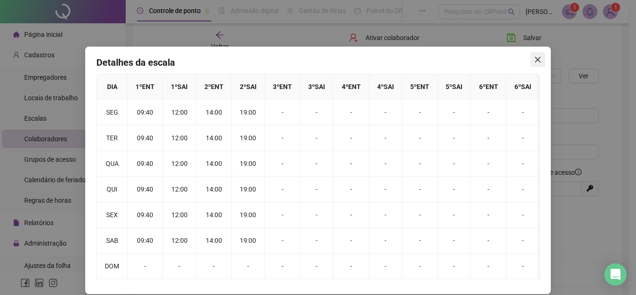
click at [534, 61] on icon "close" at bounding box center [537, 59] width 7 height 7
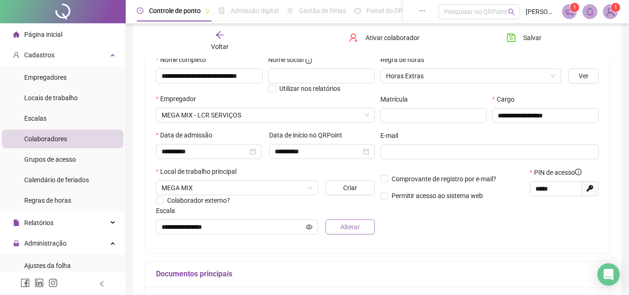
click at [340, 229] on span "Alterar" at bounding box center [350, 227] width 20 height 10
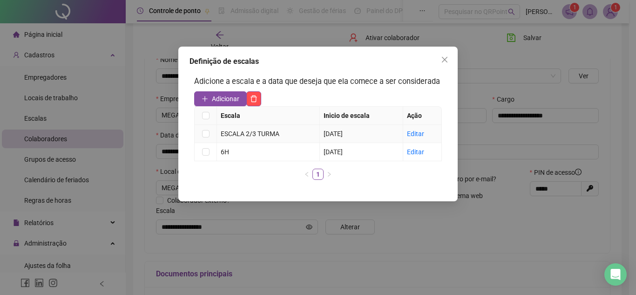
click at [224, 138] on div "ESCALA 2/3 TURMA" at bounding box center [268, 133] width 95 height 10
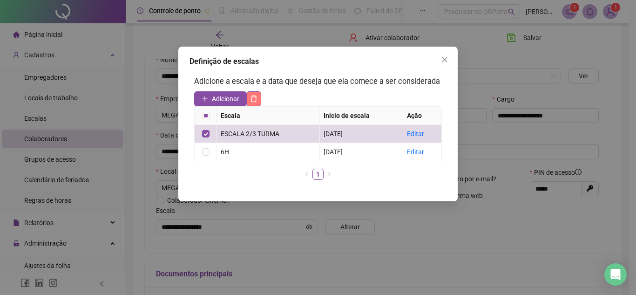
click at [255, 96] on icon "delete" at bounding box center [253, 98] width 7 height 7
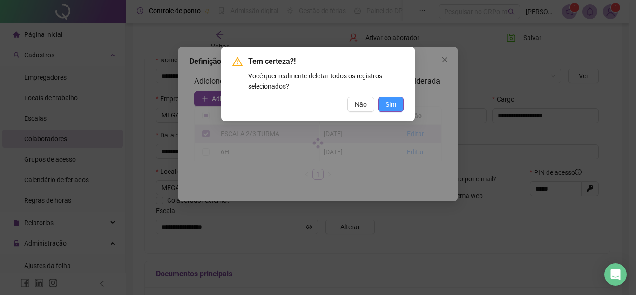
click at [385, 106] on button "Sim" at bounding box center [391, 104] width 26 height 15
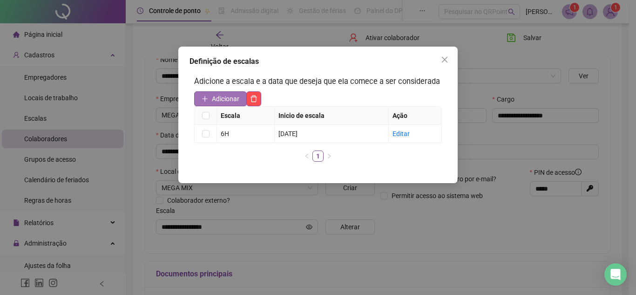
click at [225, 101] on span "Adicionar" at bounding box center [225, 99] width 27 height 10
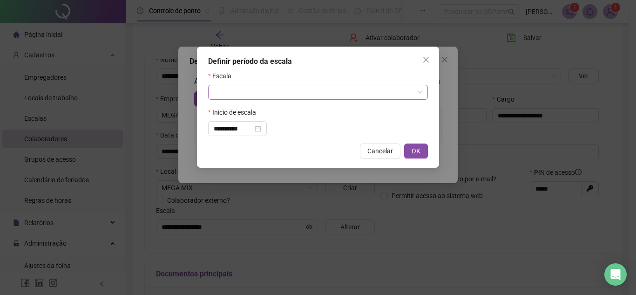
click at [277, 91] on input "search" at bounding box center [314, 92] width 200 height 14
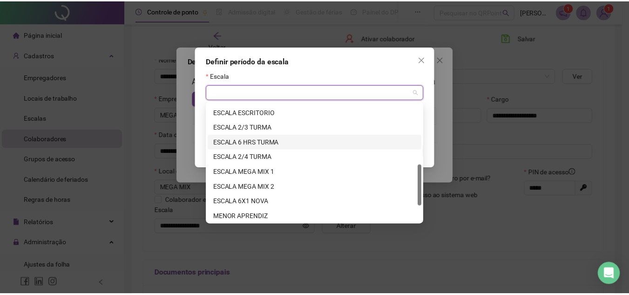
scroll to position [130, 0]
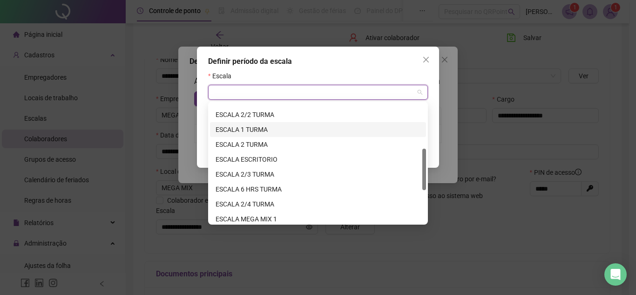
click at [278, 132] on div "ESCALA 1 TURMA" at bounding box center [318, 129] width 205 height 10
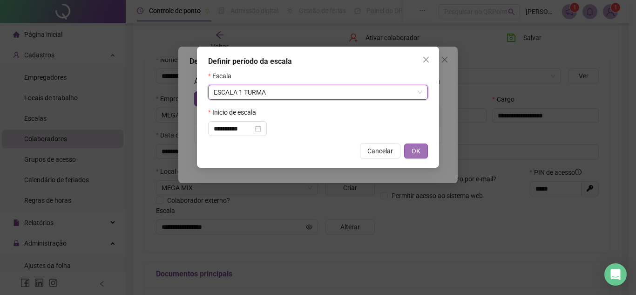
click at [419, 154] on span "OK" at bounding box center [415, 151] width 9 height 10
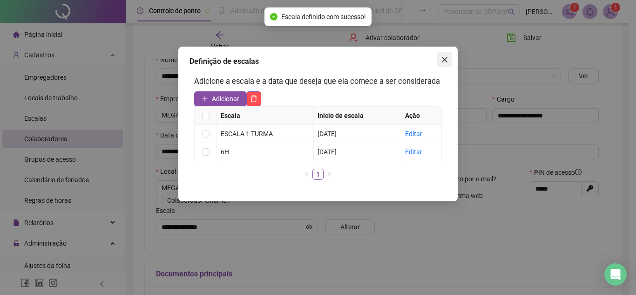
click at [442, 56] on icon "close" at bounding box center [444, 59] width 7 height 7
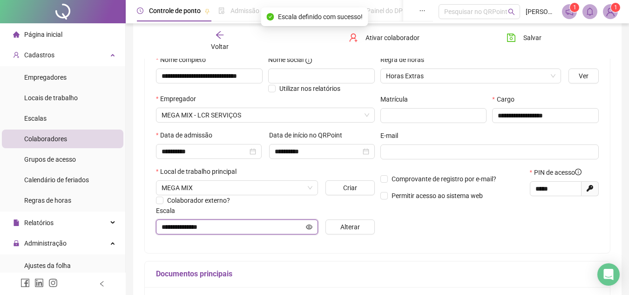
click at [310, 224] on icon "eye" at bounding box center [309, 226] width 7 height 7
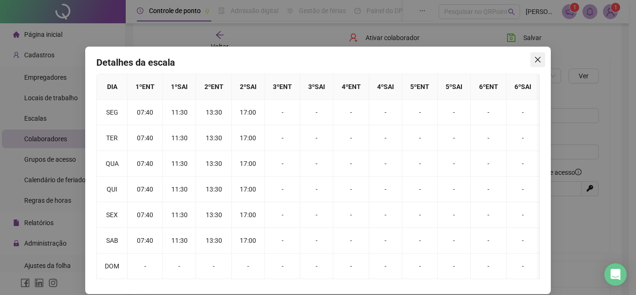
click at [535, 62] on icon "close" at bounding box center [538, 60] width 6 height 6
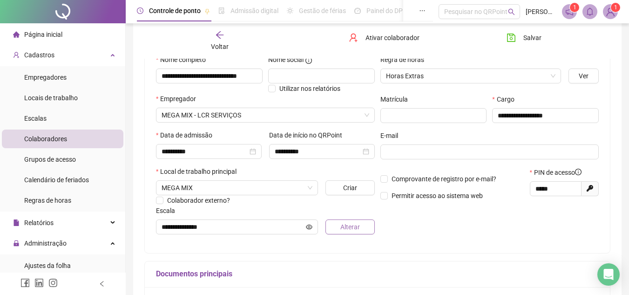
click at [331, 220] on button "Alterar" at bounding box center [349, 226] width 49 height 15
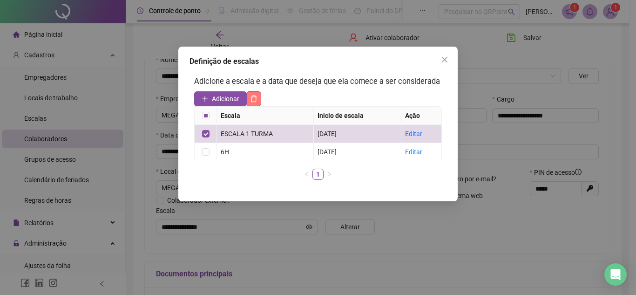
click at [259, 99] on button "button" at bounding box center [253, 98] width 15 height 15
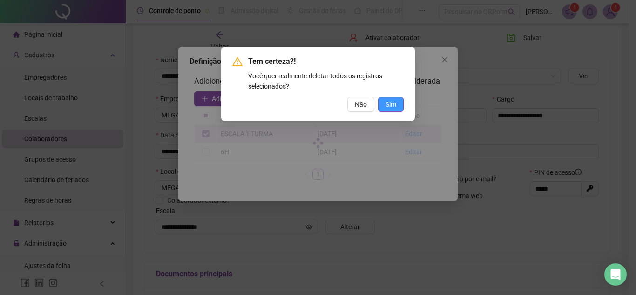
click at [387, 108] on span "Sim" at bounding box center [390, 104] width 11 height 10
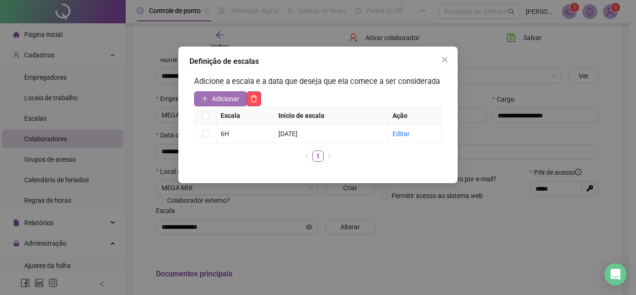
click at [236, 102] on span "Adicionar" at bounding box center [225, 99] width 27 height 10
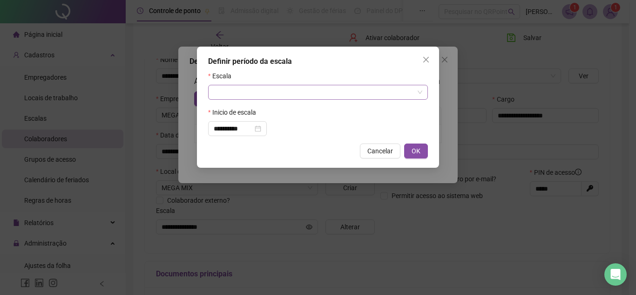
click at [264, 87] on input "search" at bounding box center [314, 92] width 200 height 14
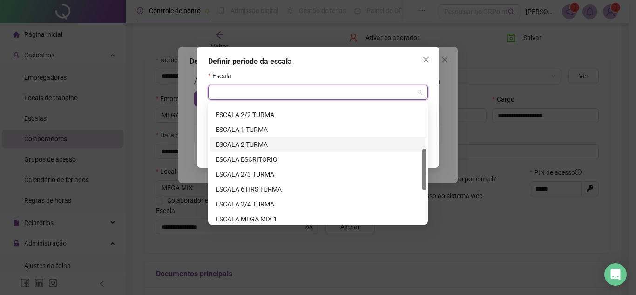
click at [258, 145] on div "ESCALA 2 TURMA" at bounding box center [318, 144] width 205 height 10
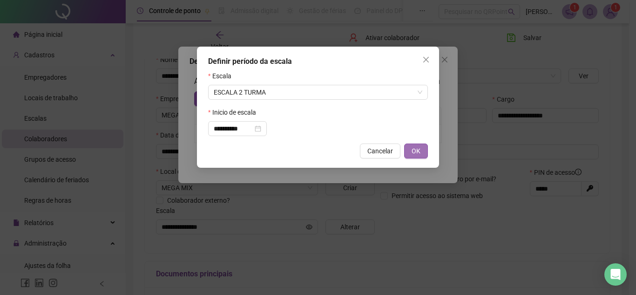
click at [411, 153] on span "OK" at bounding box center [415, 151] width 9 height 10
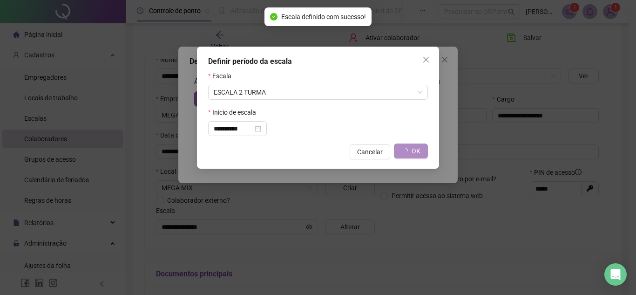
type input "**********"
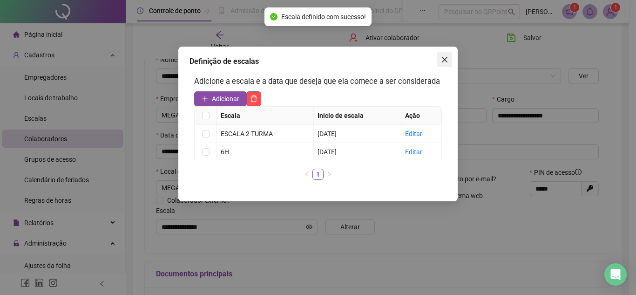
click at [444, 61] on icon "close" at bounding box center [445, 60] width 6 height 6
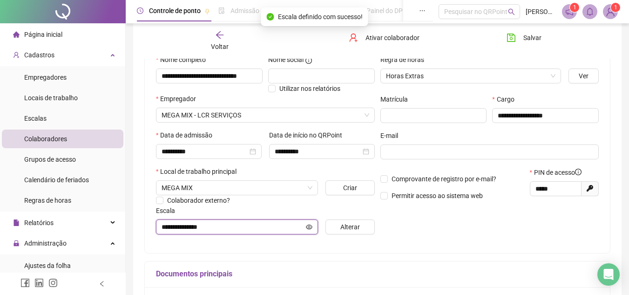
click at [311, 225] on icon "eye" at bounding box center [309, 226] width 7 height 5
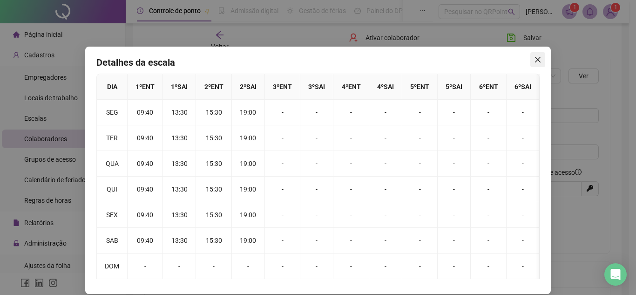
click at [536, 61] on icon "close" at bounding box center [538, 60] width 6 height 6
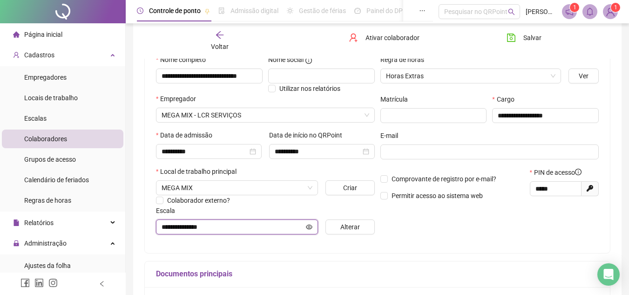
scroll to position [5, 0]
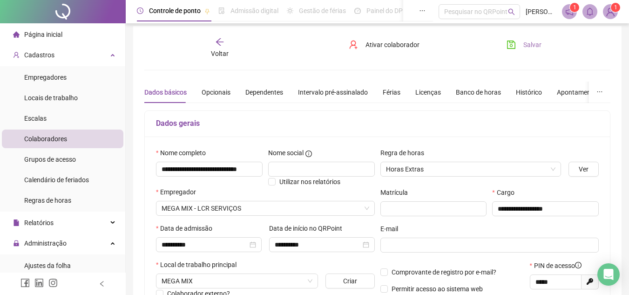
click at [519, 47] on button "Salvar" at bounding box center [523, 44] width 49 height 15
click at [220, 47] on div "Voltar" at bounding box center [220, 47] width 72 height 21
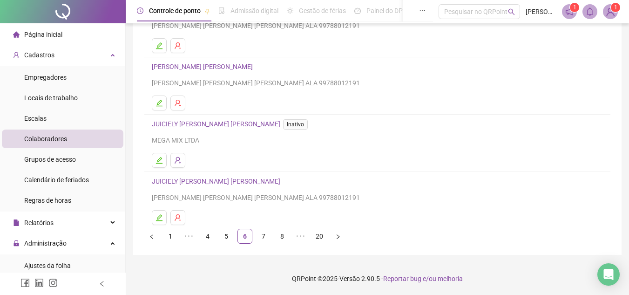
scroll to position [109, 0]
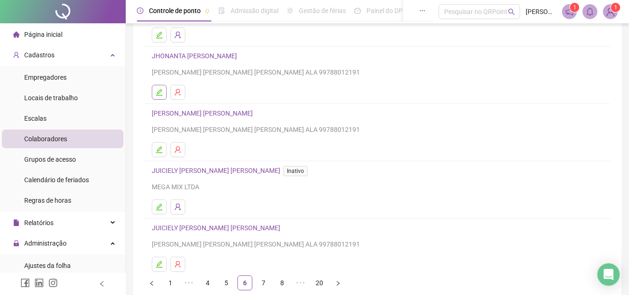
click at [158, 90] on icon "edit" at bounding box center [158, 91] width 7 height 7
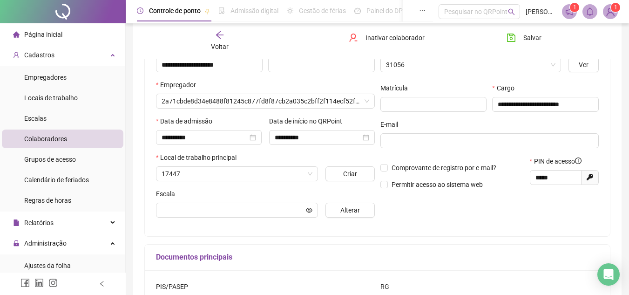
scroll to position [114, 0]
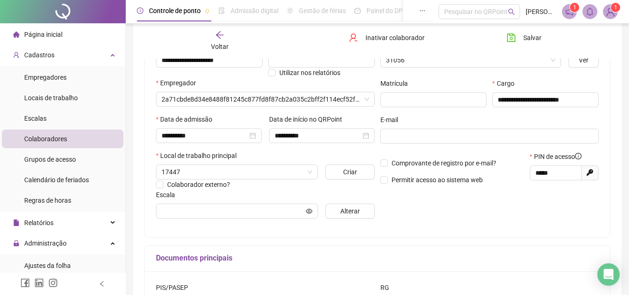
type input "**********"
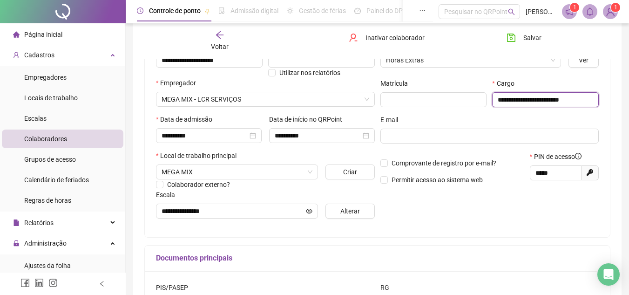
drag, startPoint x: 581, startPoint y: 101, endPoint x: 497, endPoint y: 92, distance: 84.2
click at [497, 92] on input "**********" at bounding box center [545, 99] width 107 height 15
type input "*"
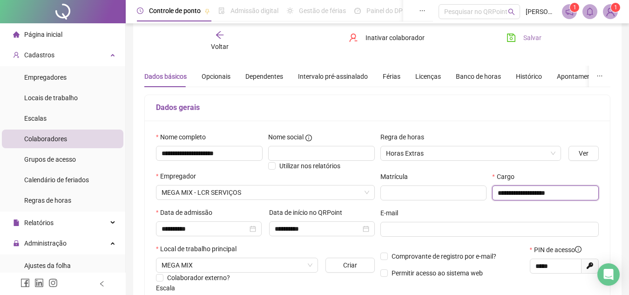
type input "**********"
click at [525, 43] on button "Salvar" at bounding box center [523, 37] width 49 height 15
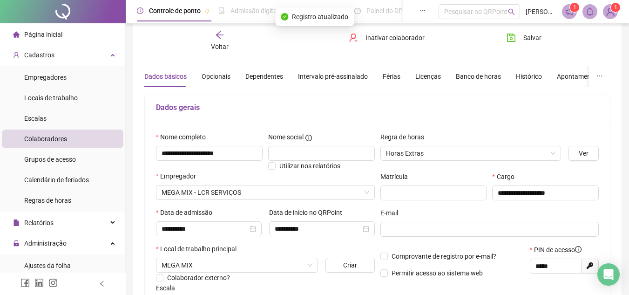
click at [215, 37] on icon "arrow-left" at bounding box center [219, 34] width 9 height 9
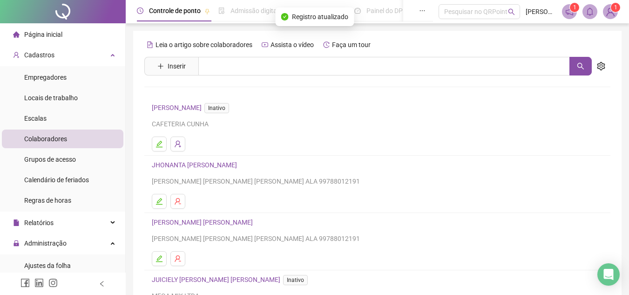
click at [35, 34] on span "Página inicial" at bounding box center [43, 34] width 38 height 7
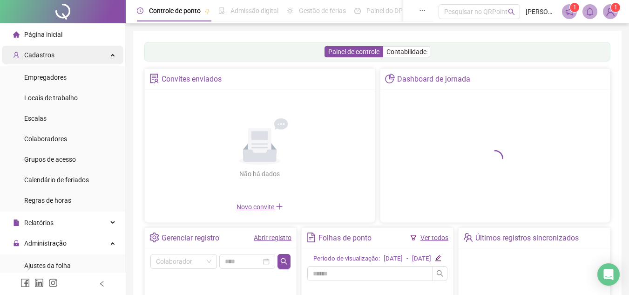
click at [52, 60] on span "Cadastros" at bounding box center [33, 55] width 41 height 19
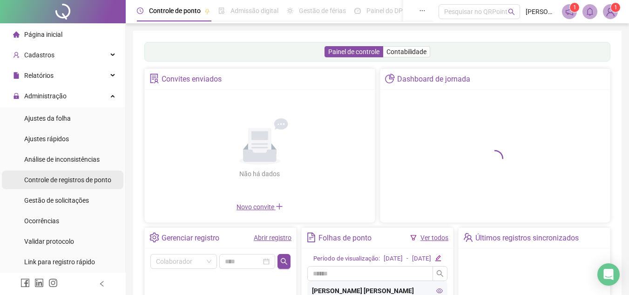
click at [75, 181] on span "Controle de registros de ponto" at bounding box center [67, 179] width 87 height 7
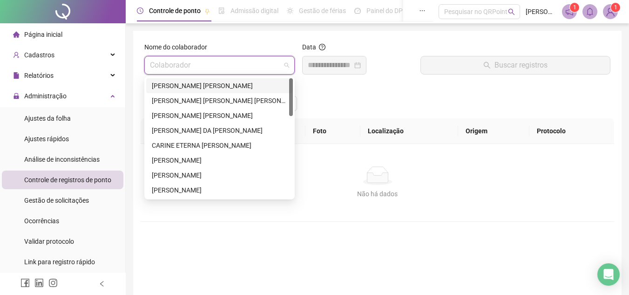
click at [222, 73] on input "search" at bounding box center [215, 65] width 131 height 18
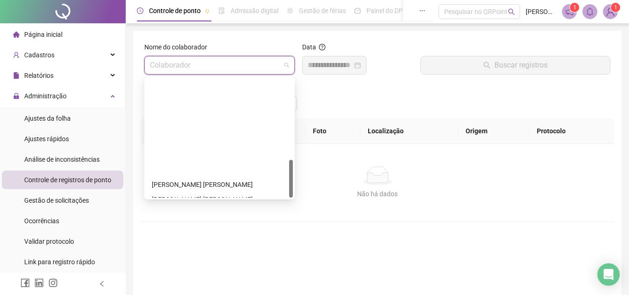
scroll to position [253, 0]
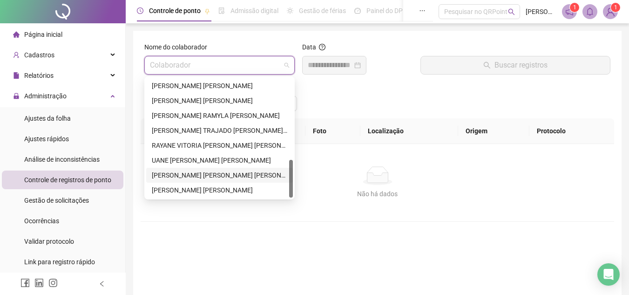
click at [184, 175] on div "[PERSON_NAME] [PERSON_NAME] [PERSON_NAME]" at bounding box center [219, 175] width 135 height 10
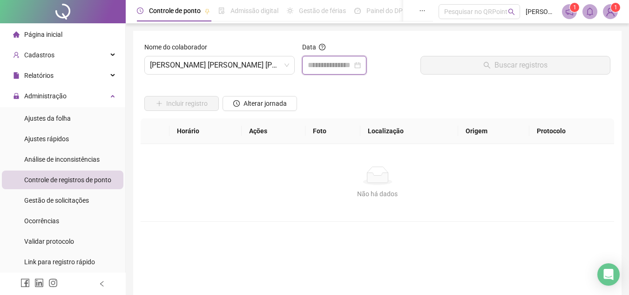
click at [327, 67] on input at bounding box center [330, 65] width 45 height 11
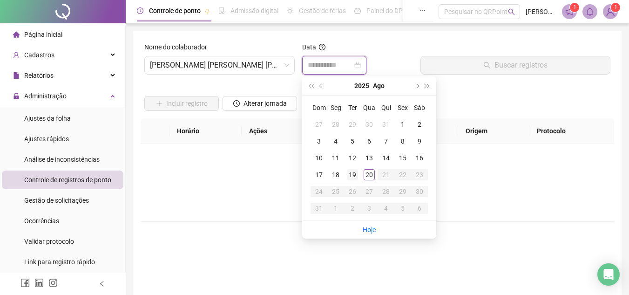
type input "**********"
click at [350, 178] on div "19" at bounding box center [352, 174] width 11 height 11
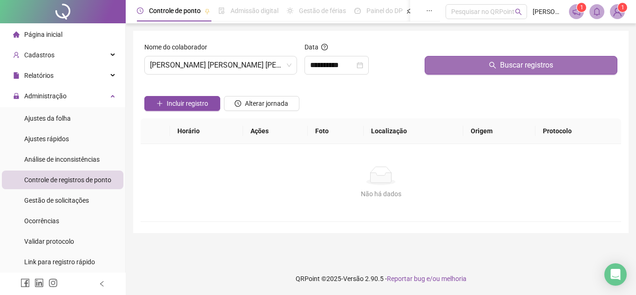
click at [473, 63] on button "Buscar registros" at bounding box center [520, 65] width 193 height 19
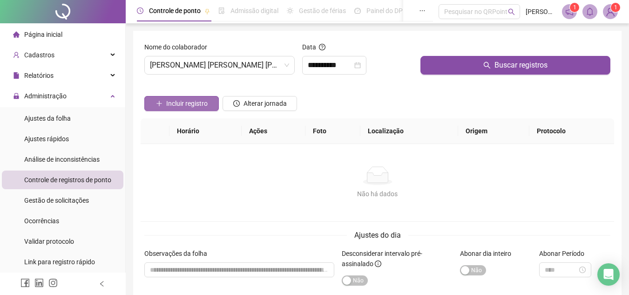
click at [195, 107] on span "Incluir registro" at bounding box center [186, 103] width 41 height 10
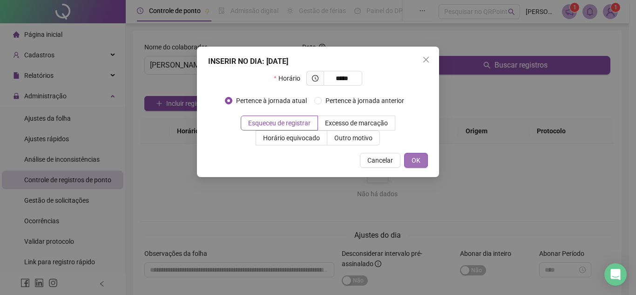
type input "*****"
click at [418, 160] on span "OK" at bounding box center [415, 160] width 9 height 10
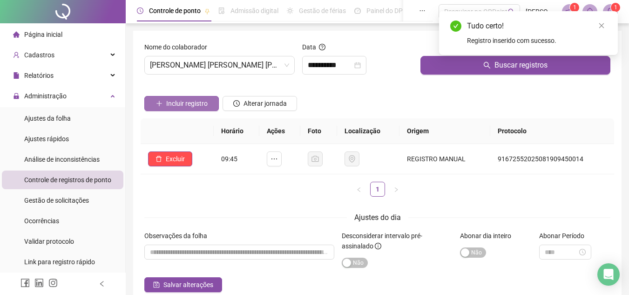
click at [195, 103] on span "Incluir registro" at bounding box center [186, 103] width 41 height 10
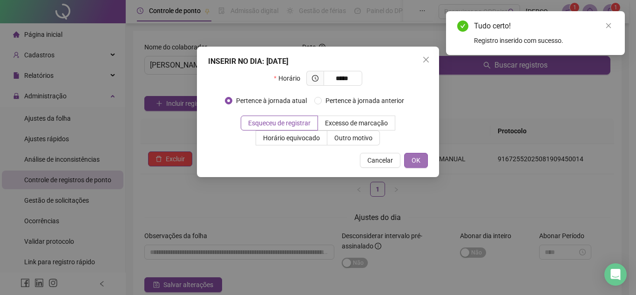
type input "*****"
click at [418, 160] on span "OK" at bounding box center [415, 160] width 9 height 10
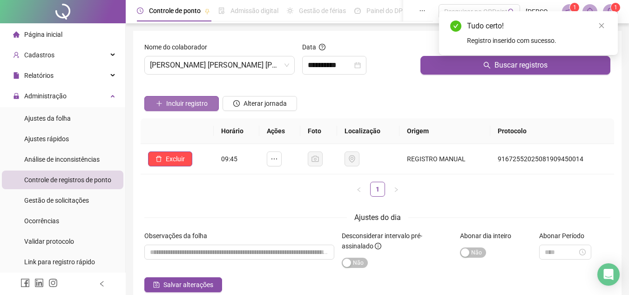
click at [196, 102] on span "Incluir registro" at bounding box center [186, 103] width 41 height 10
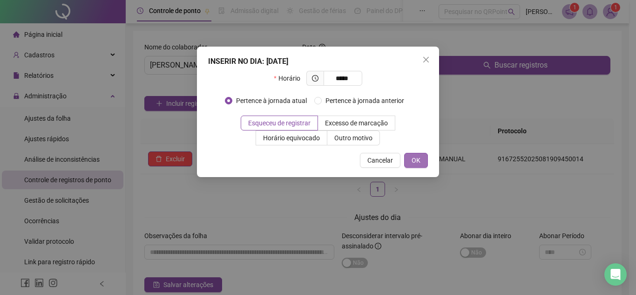
type input "*****"
click at [418, 159] on span "OK" at bounding box center [415, 160] width 9 height 10
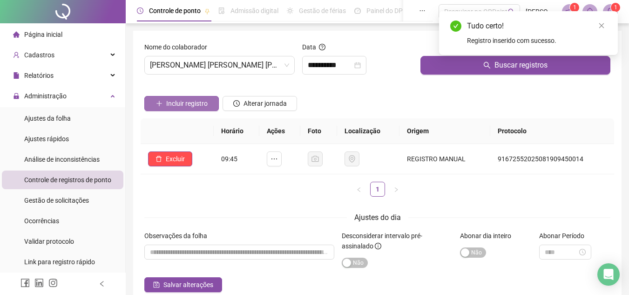
click at [169, 106] on span "Incluir registro" at bounding box center [186, 103] width 41 height 10
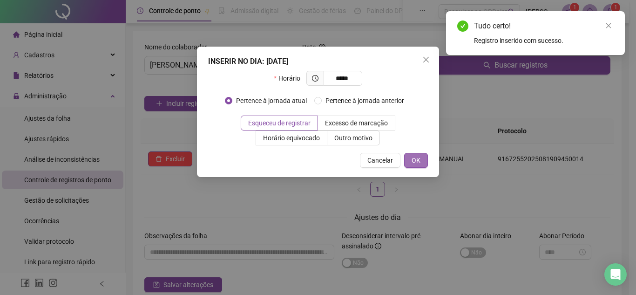
type input "*****"
click at [418, 158] on span "OK" at bounding box center [415, 160] width 9 height 10
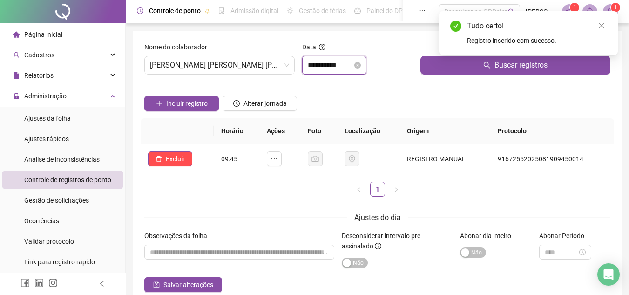
click at [315, 66] on input "**********" at bounding box center [330, 65] width 45 height 11
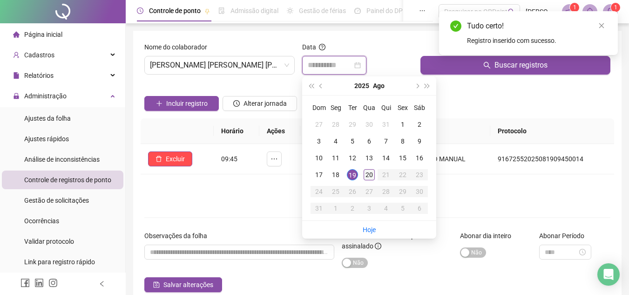
type input "**********"
click at [372, 176] on div "20" at bounding box center [369, 174] width 11 height 11
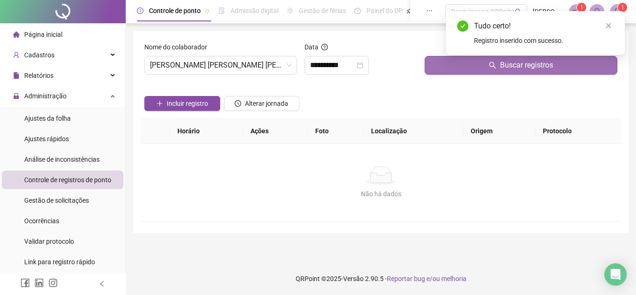
click at [448, 66] on button "Buscar registros" at bounding box center [520, 65] width 193 height 19
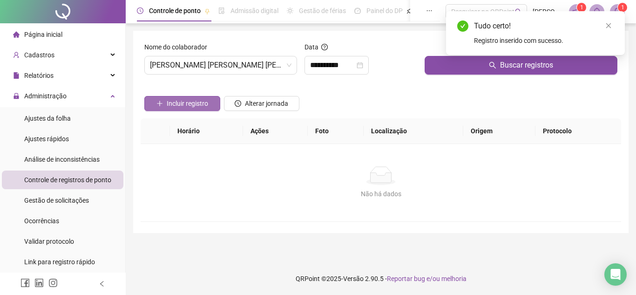
click at [199, 104] on span "Incluir registro" at bounding box center [187, 103] width 41 height 10
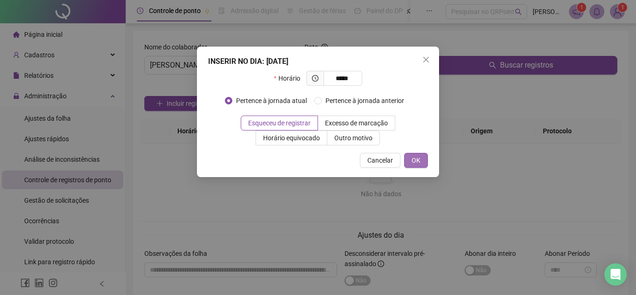
type input "*****"
click at [418, 162] on span "OK" at bounding box center [415, 160] width 9 height 10
